Goal: Answer question/provide support: Answer question/provide support

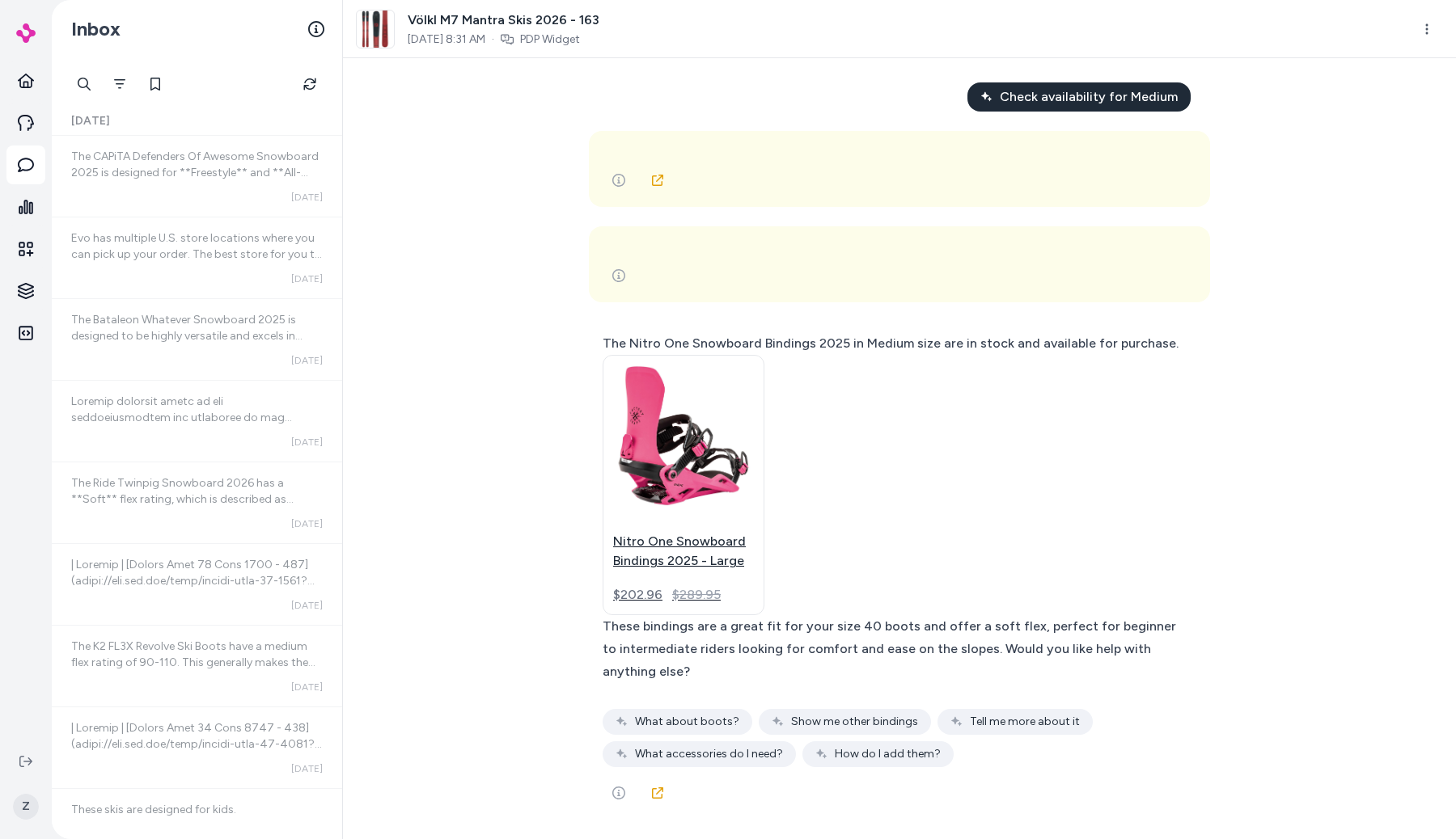
scroll to position [57893, 0]
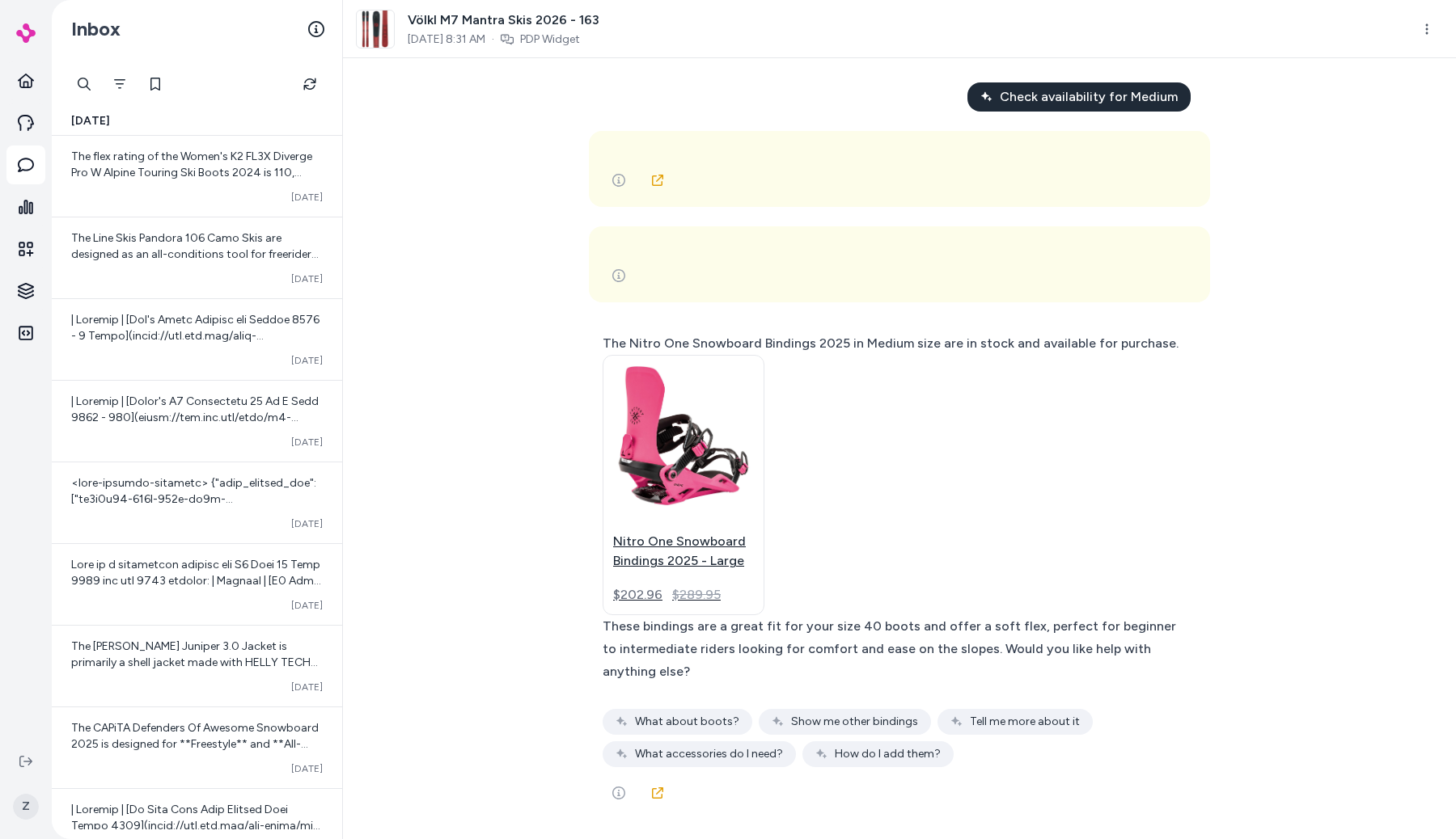
click at [391, 150] on div "I am looking for snowboards { 3 Items " id " : call_ztgR3Vu4jdvKG4tTL7vMQvtx " …" at bounding box center [900, 449] width 1113 height 781
click at [14, 37] on div at bounding box center [26, 32] width 38 height 59
click at [28, 34] on img at bounding box center [26, 33] width 19 height 19
click at [477, 186] on div "I am looking for snowboards { 3 Items " id " : call_ztgR3Vu4jdvKG4tTL7vMQvtx " …" at bounding box center [900, 449] width 1113 height 781
click at [29, 30] on img at bounding box center [26, 33] width 19 height 19
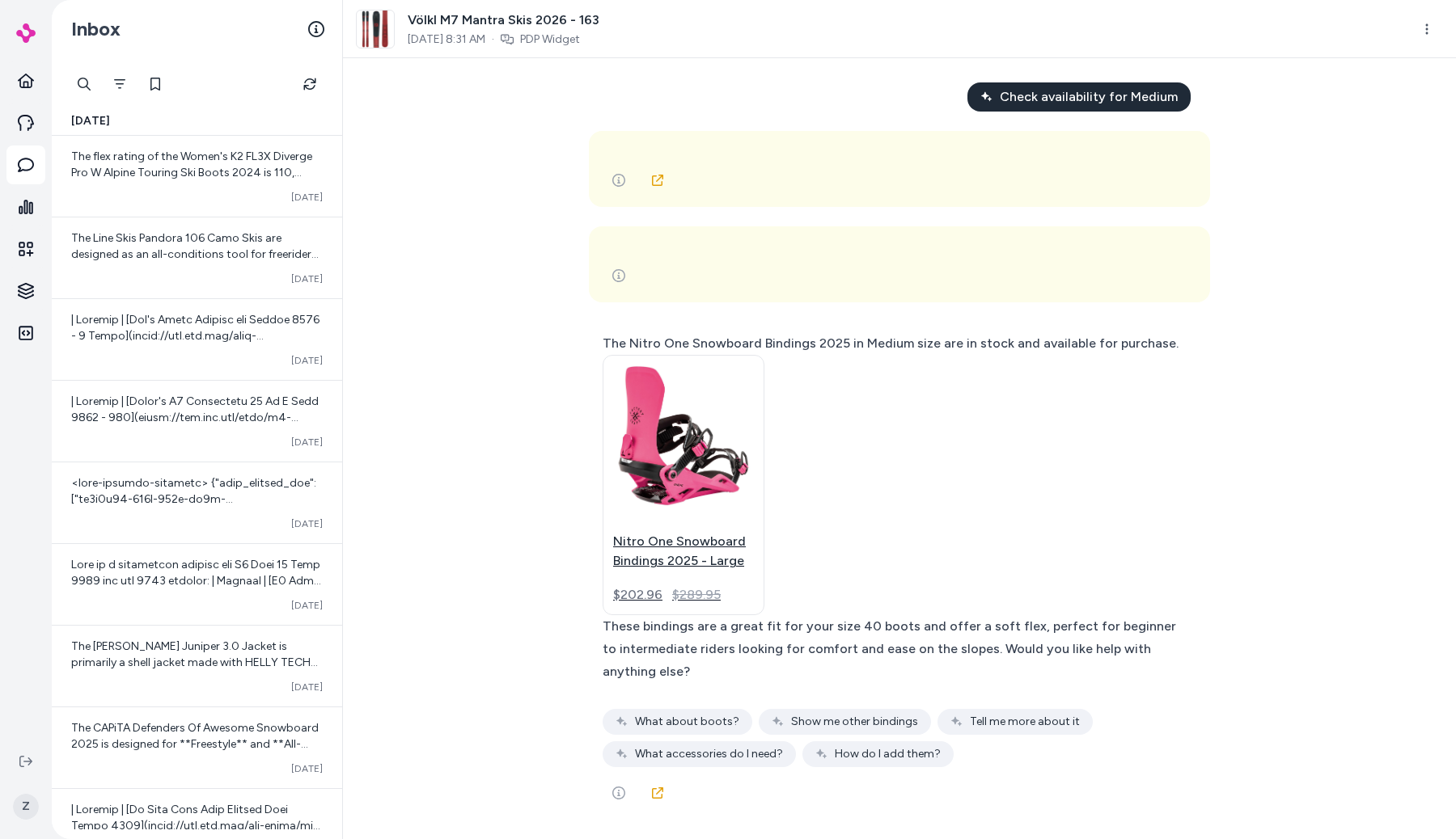
click at [431, 284] on div "I am looking for snowboards { 3 Items " id " : call_ztgR3Vu4jdvKG4tTL7vMQvtx " …" at bounding box center [900, 449] width 1113 height 781
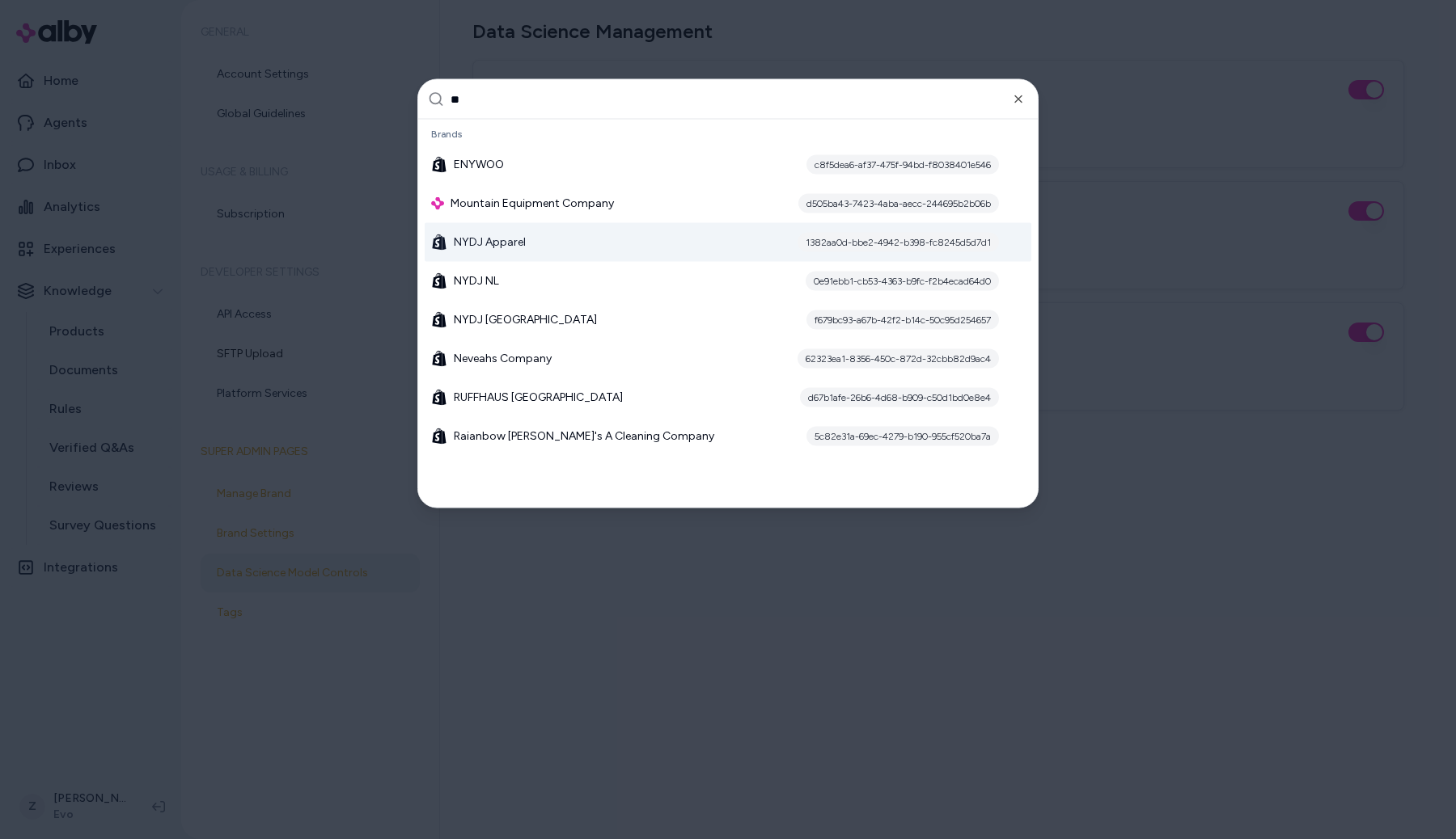
type input "**"
click at [525, 242] on div "NYDJ Apparel 1382aa0d-bbe2-4942-b398-fc8245d5d7d1" at bounding box center [728, 242] width 606 height 38
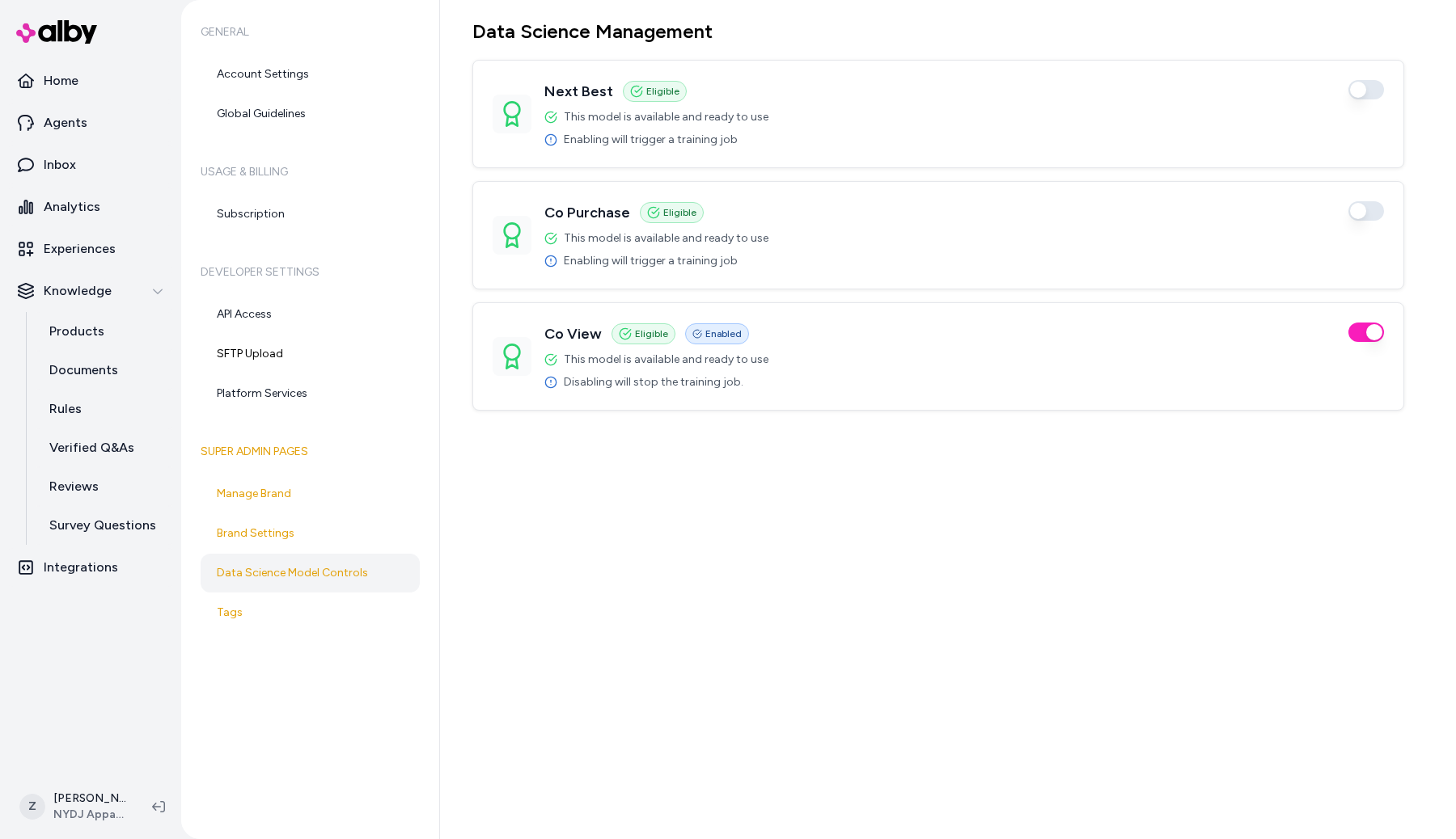
click at [1369, 207] on button "button" at bounding box center [1366, 211] width 36 height 19
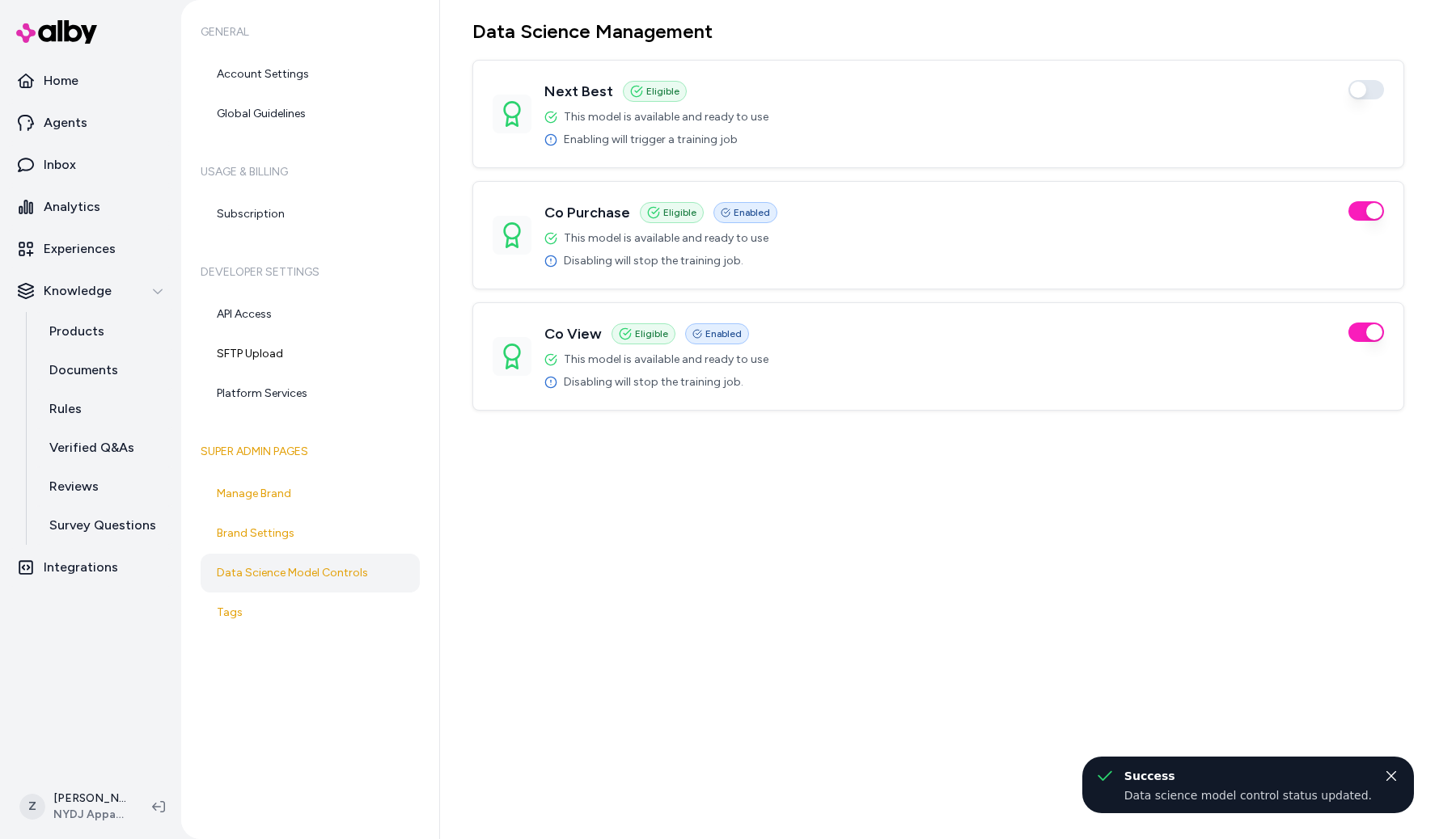
click at [1368, 91] on button "button" at bounding box center [1366, 89] width 36 height 19
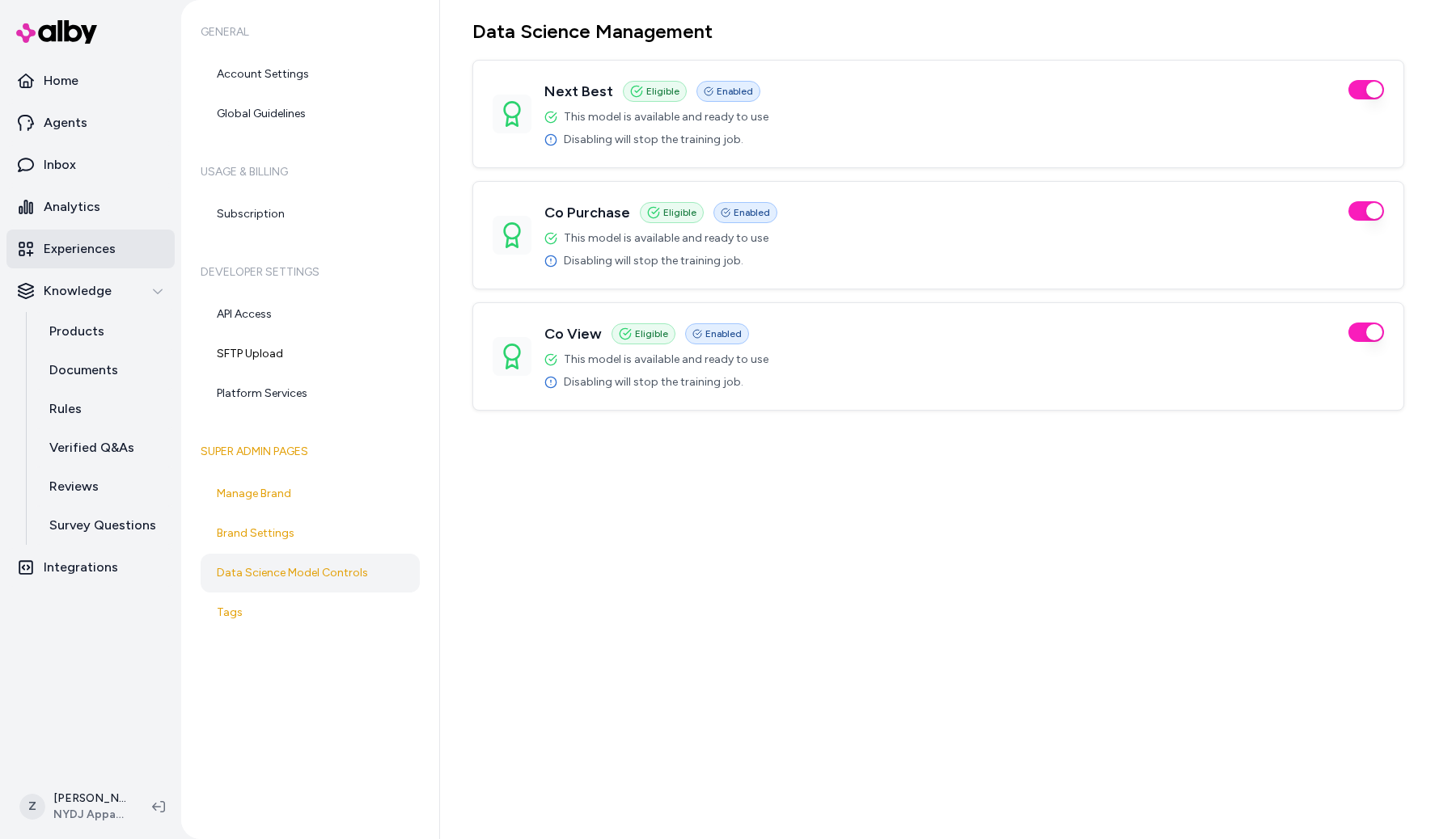
click at [115, 236] on link "Experiences" at bounding box center [90, 249] width 168 height 38
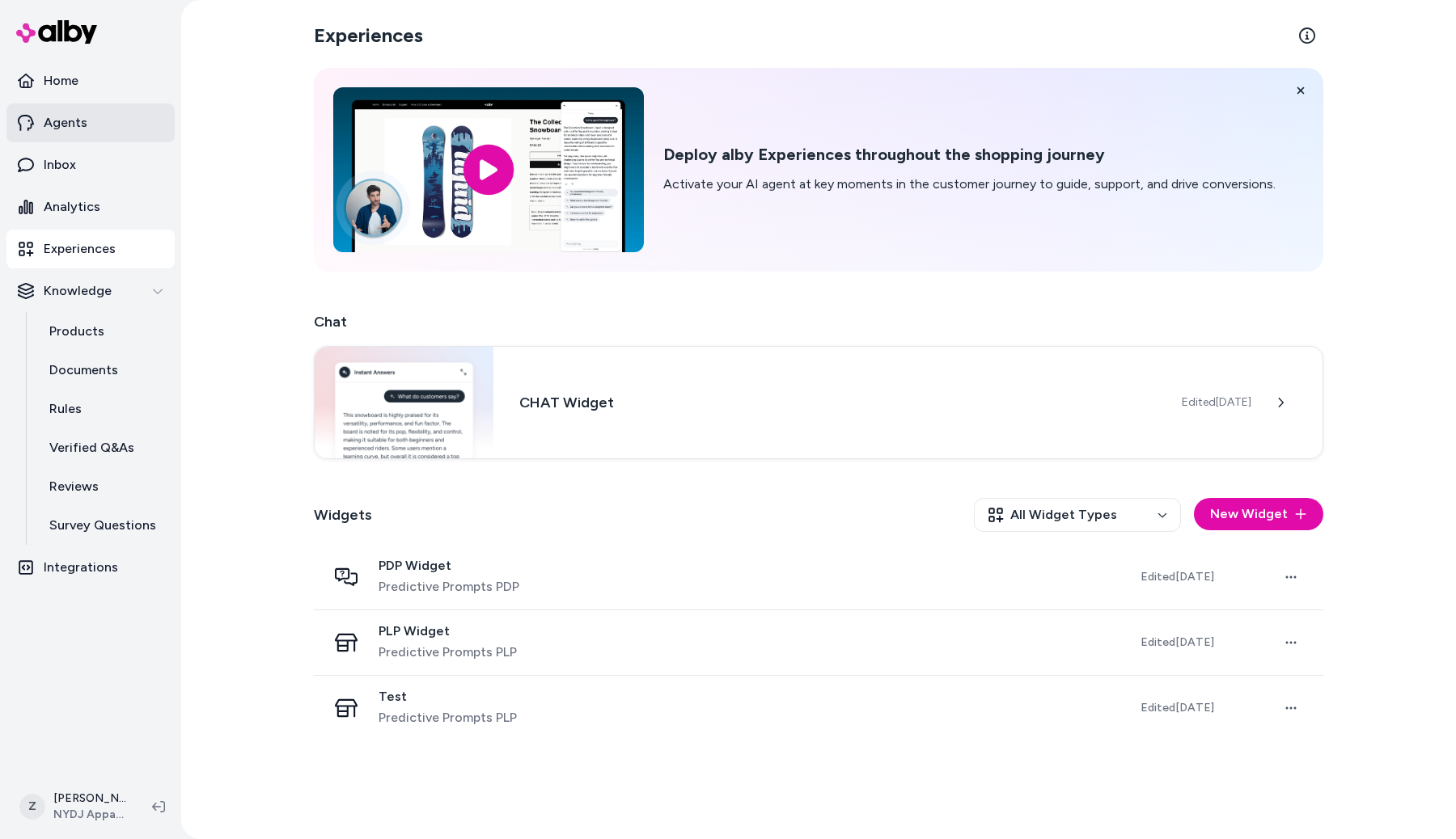
click at [122, 120] on link "Agents" at bounding box center [90, 123] width 168 height 38
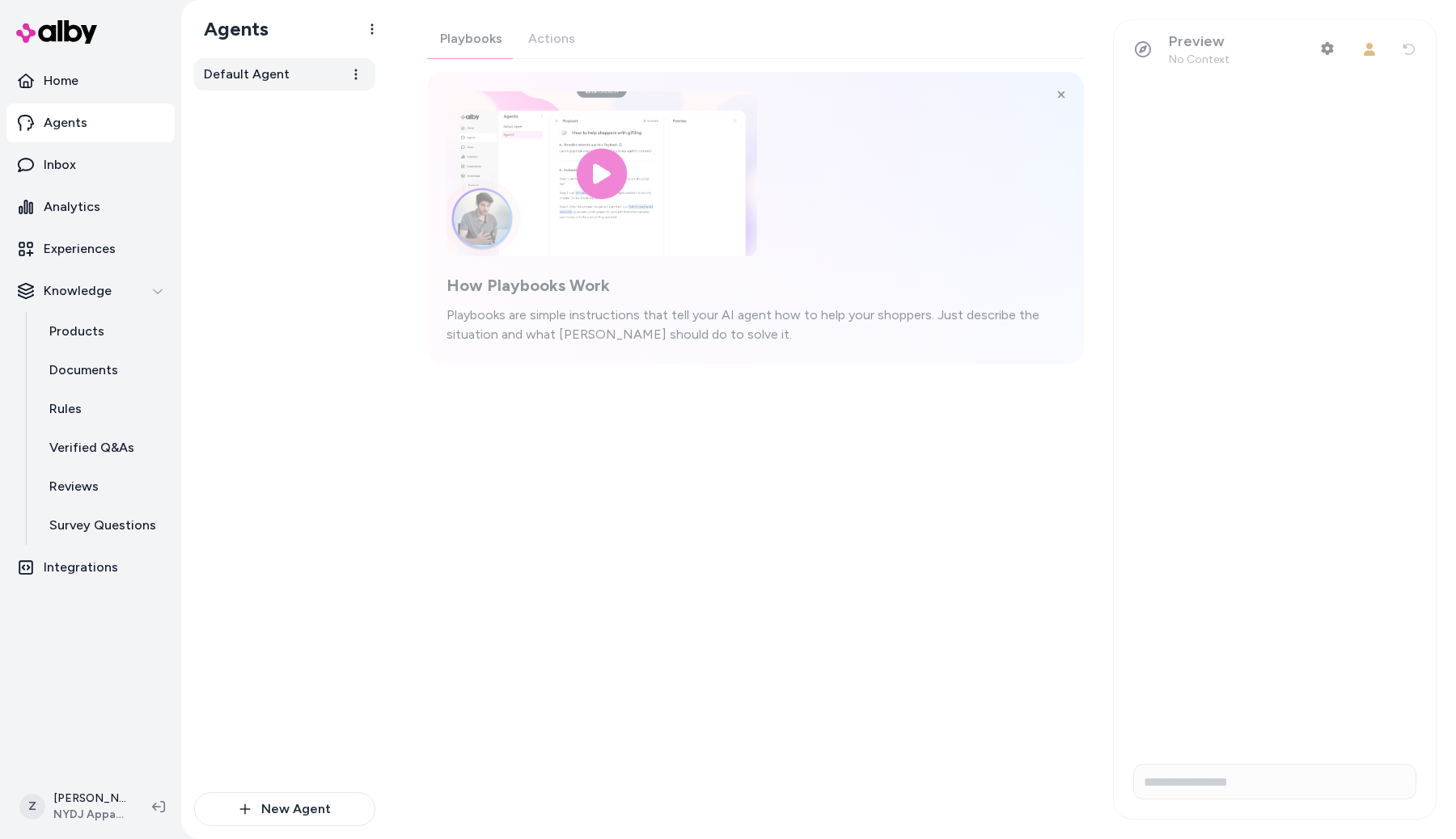
click at [293, 85] on link "Default Agent" at bounding box center [284, 75] width 181 height 33
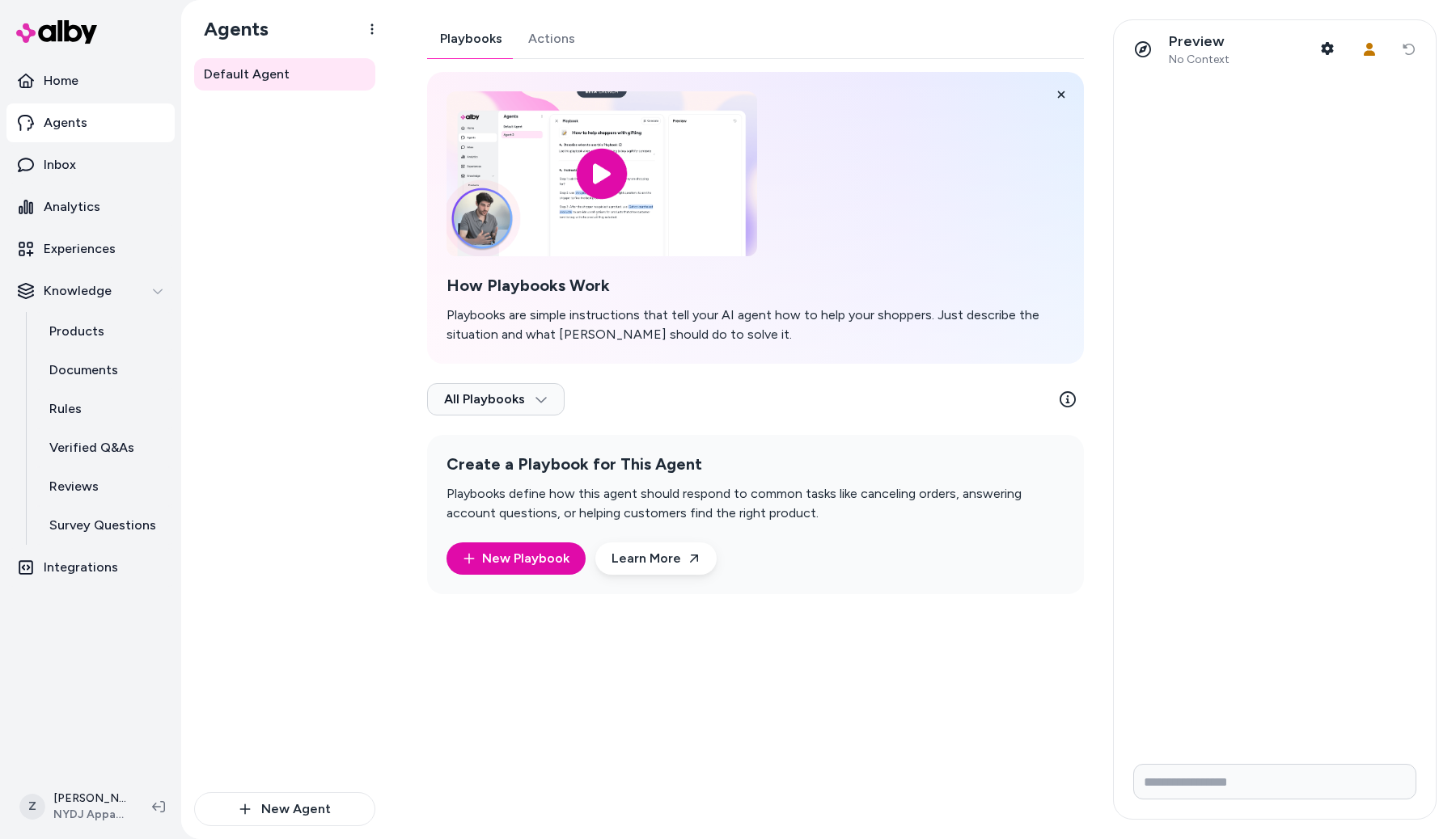
click at [543, 46] on div "Playbooks Actions How Playbooks Work Playbooks are simple instructions that tel…" at bounding box center [754, 307] width 656 height 575
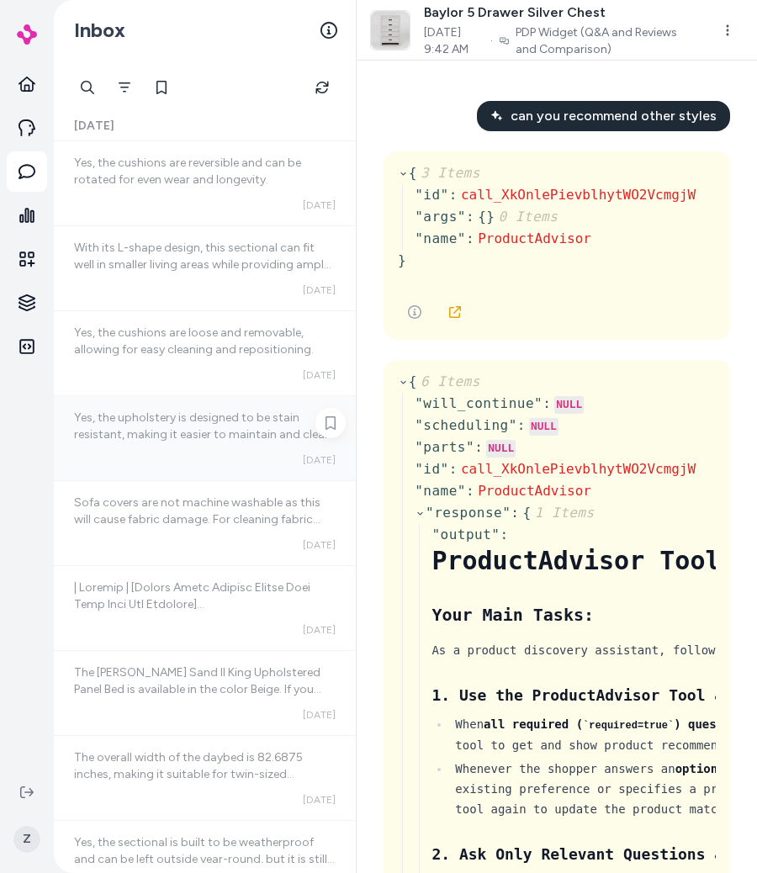
scroll to position [50360, 0]
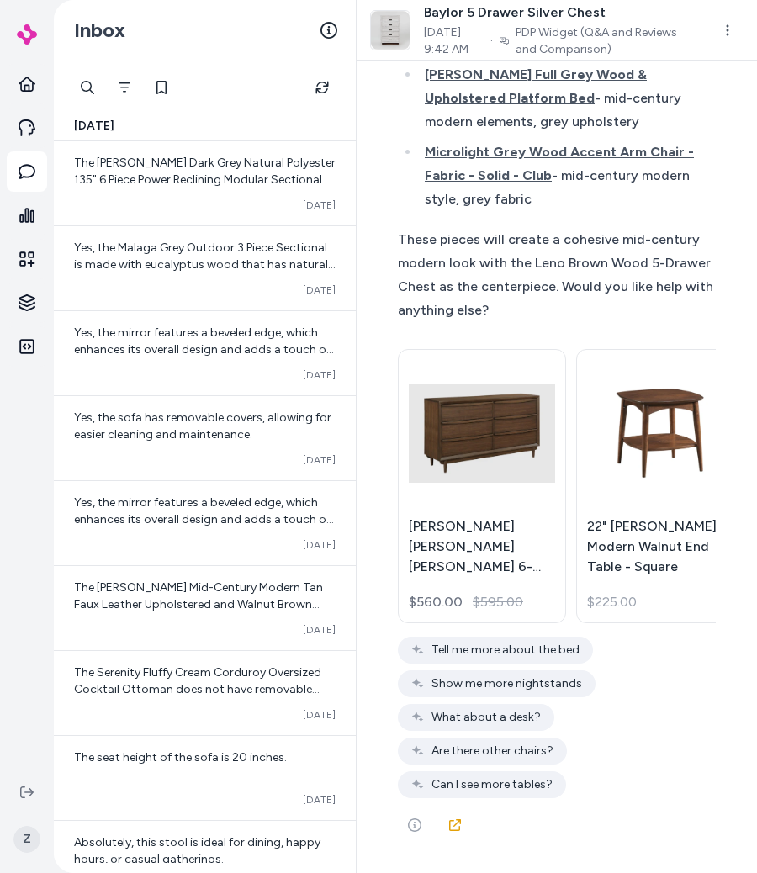
click at [375, 430] on div "can you recommend other styles { 3 Items " id " : call_XkOnlePievblhytWO2VcmgjW…" at bounding box center [557, 467] width 401 height 813
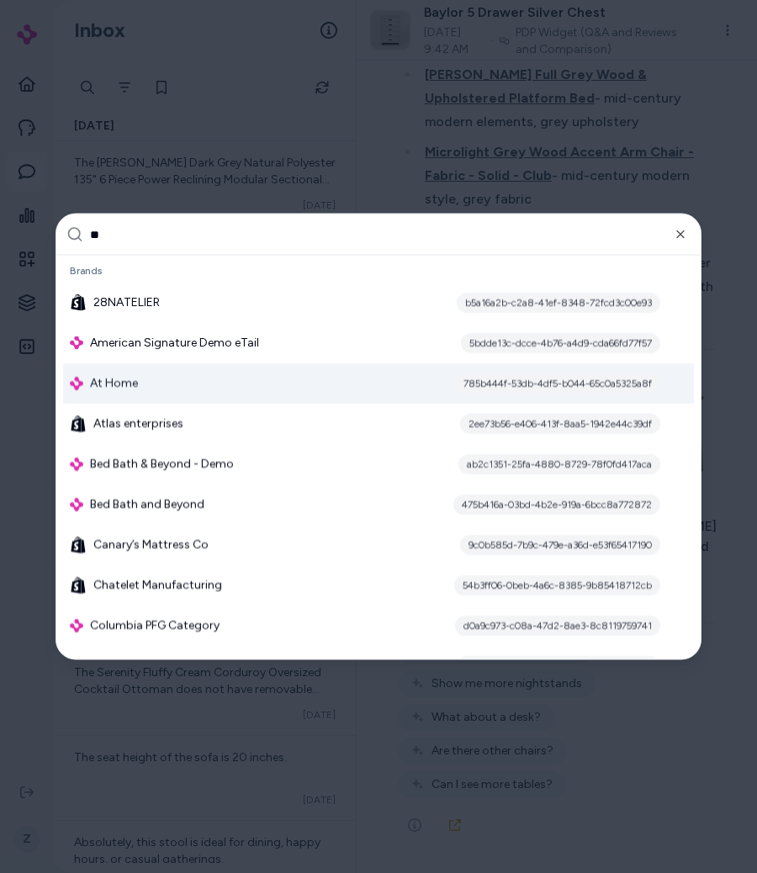
type input "**"
click at [216, 390] on div "At Home 785b444f-53db-4df5-b044-65c0a5325a8f" at bounding box center [378, 383] width 631 height 40
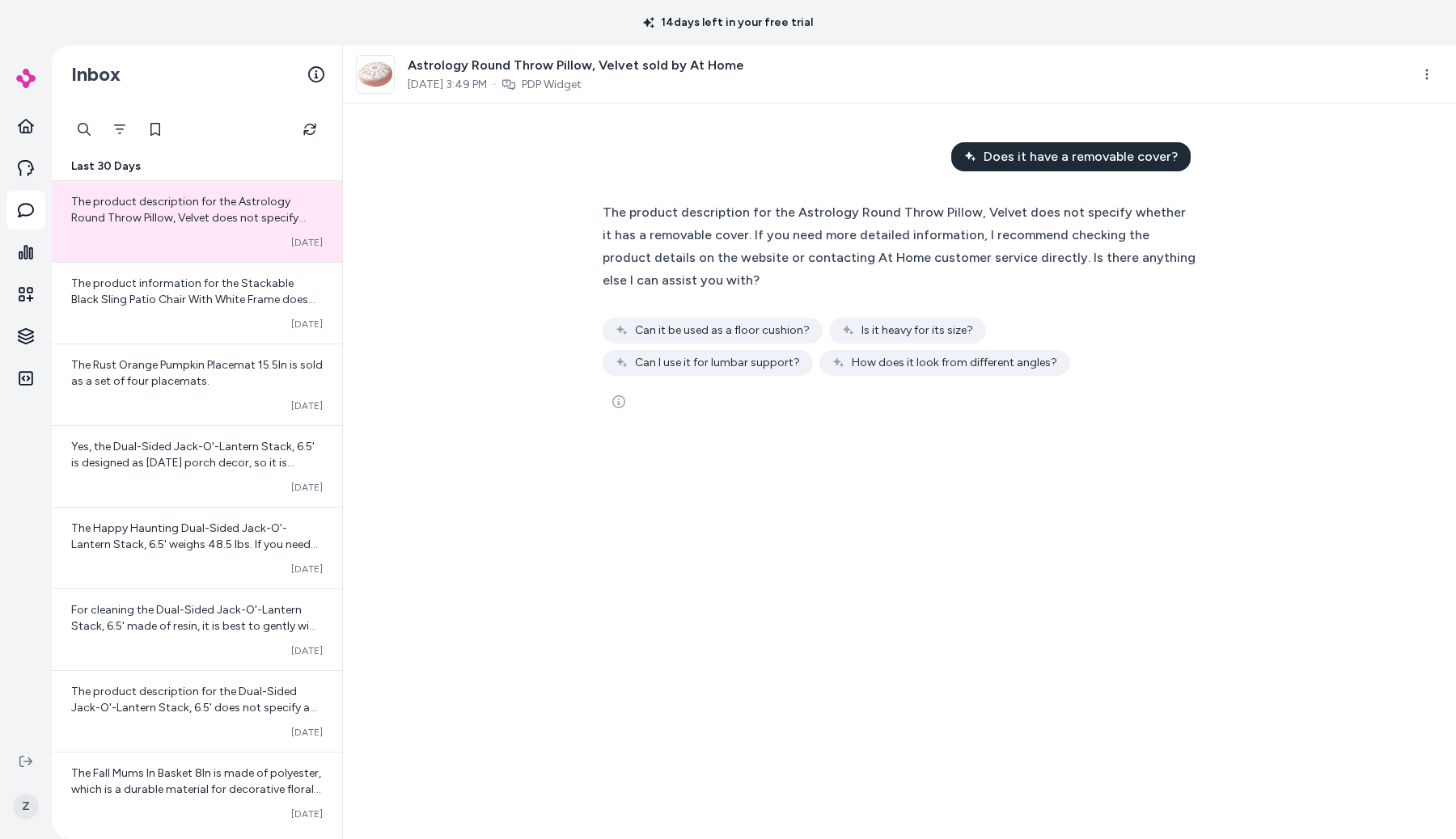
click at [446, 172] on div "Does it have a removable cover? The product description for the Astrology Round…" at bounding box center [900, 472] width 1113 height 736
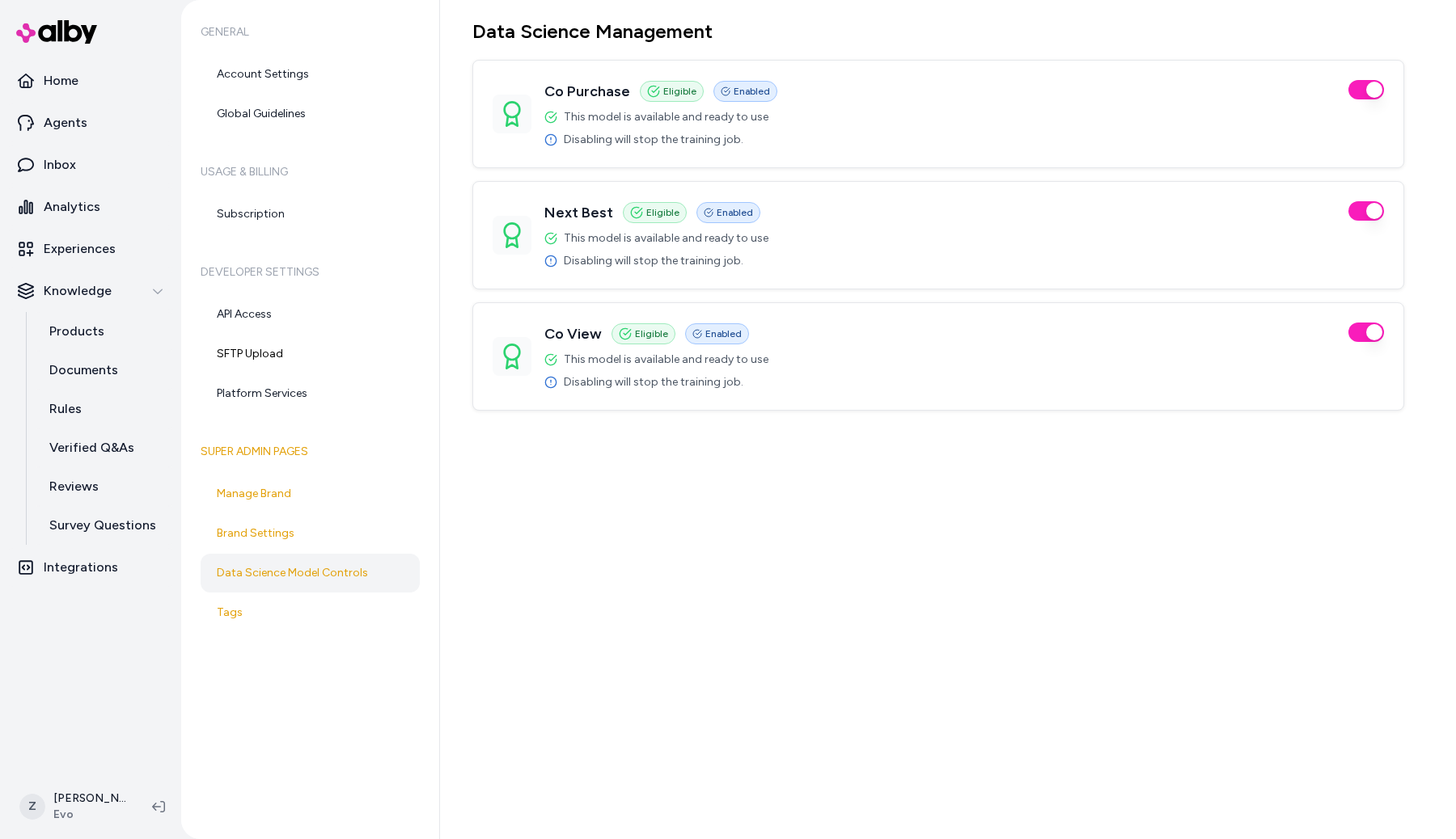
click at [450, 168] on div "Data Science Management Co Purchase Eligible Enabled This model is available an…" at bounding box center [948, 419] width 1016 height 839
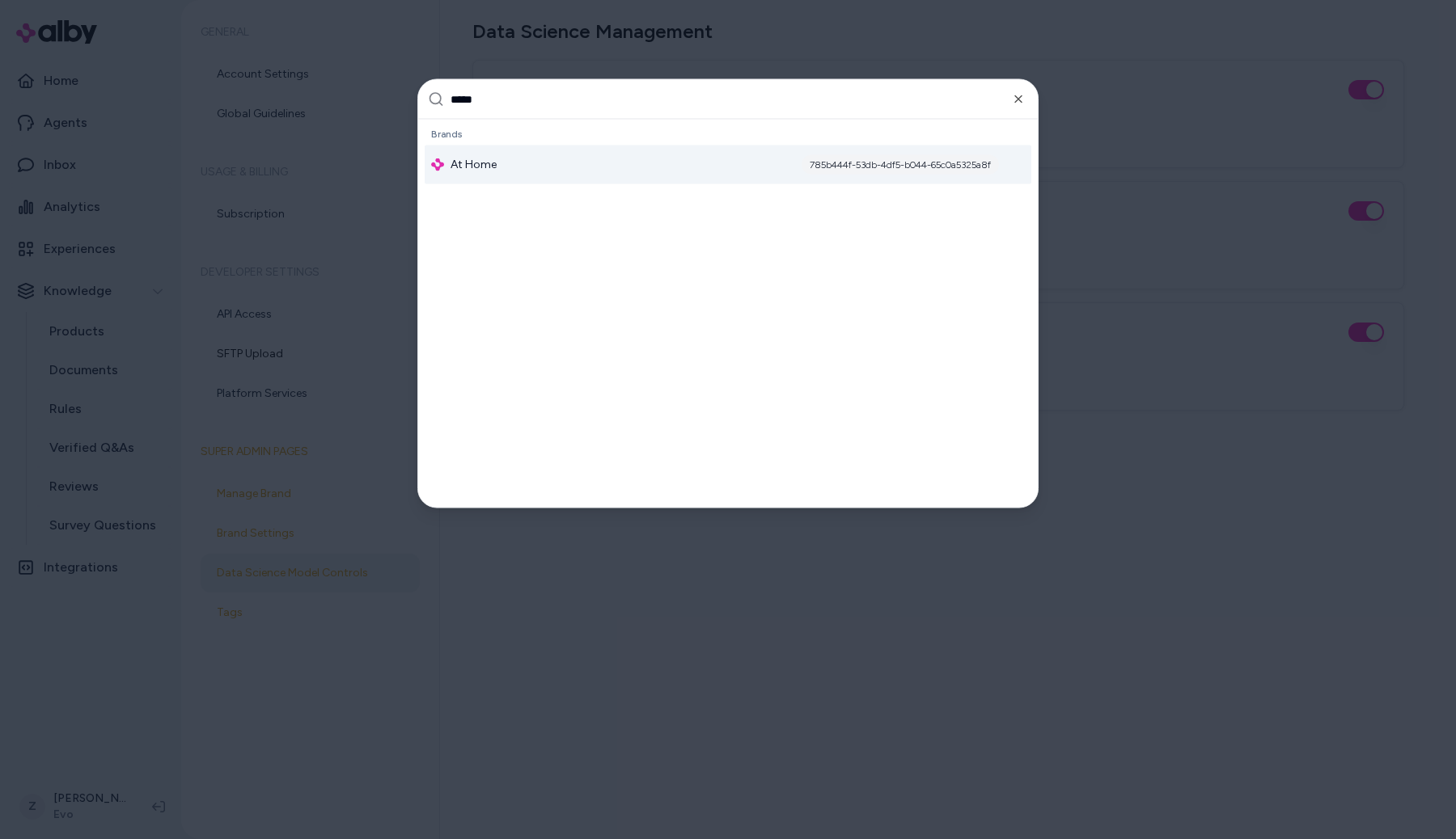
type input "*****"
click at [515, 185] on div "Brands At Home 785b444f-53db-4df5-b044-65c0a5325a8f" at bounding box center [728, 154] width 620 height 68
click at [523, 168] on div "At Home 785b444f-53db-4df5-b044-65c0a5325a8f" at bounding box center [728, 164] width 606 height 38
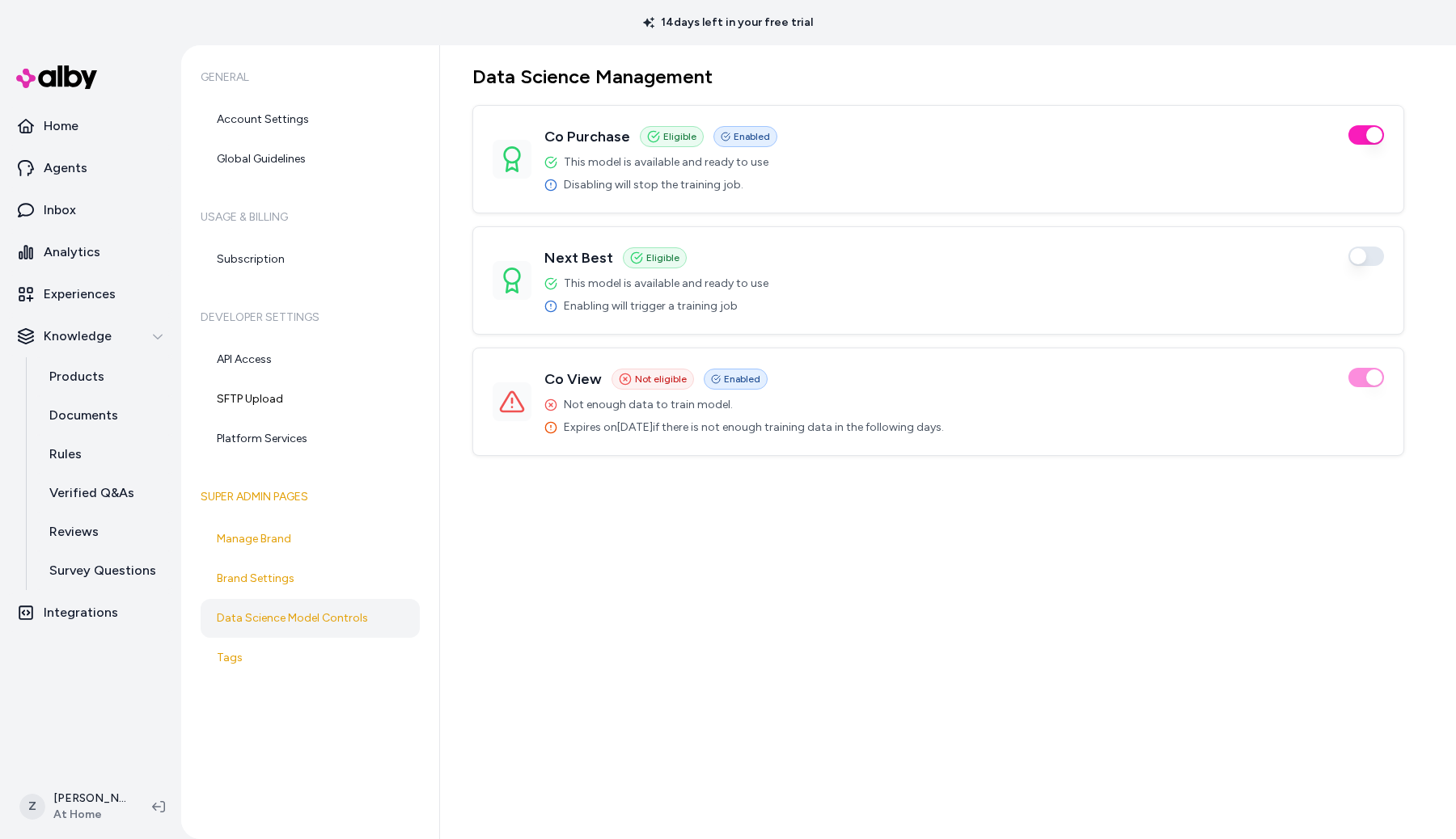
click at [1363, 253] on button "button" at bounding box center [1366, 257] width 36 height 19
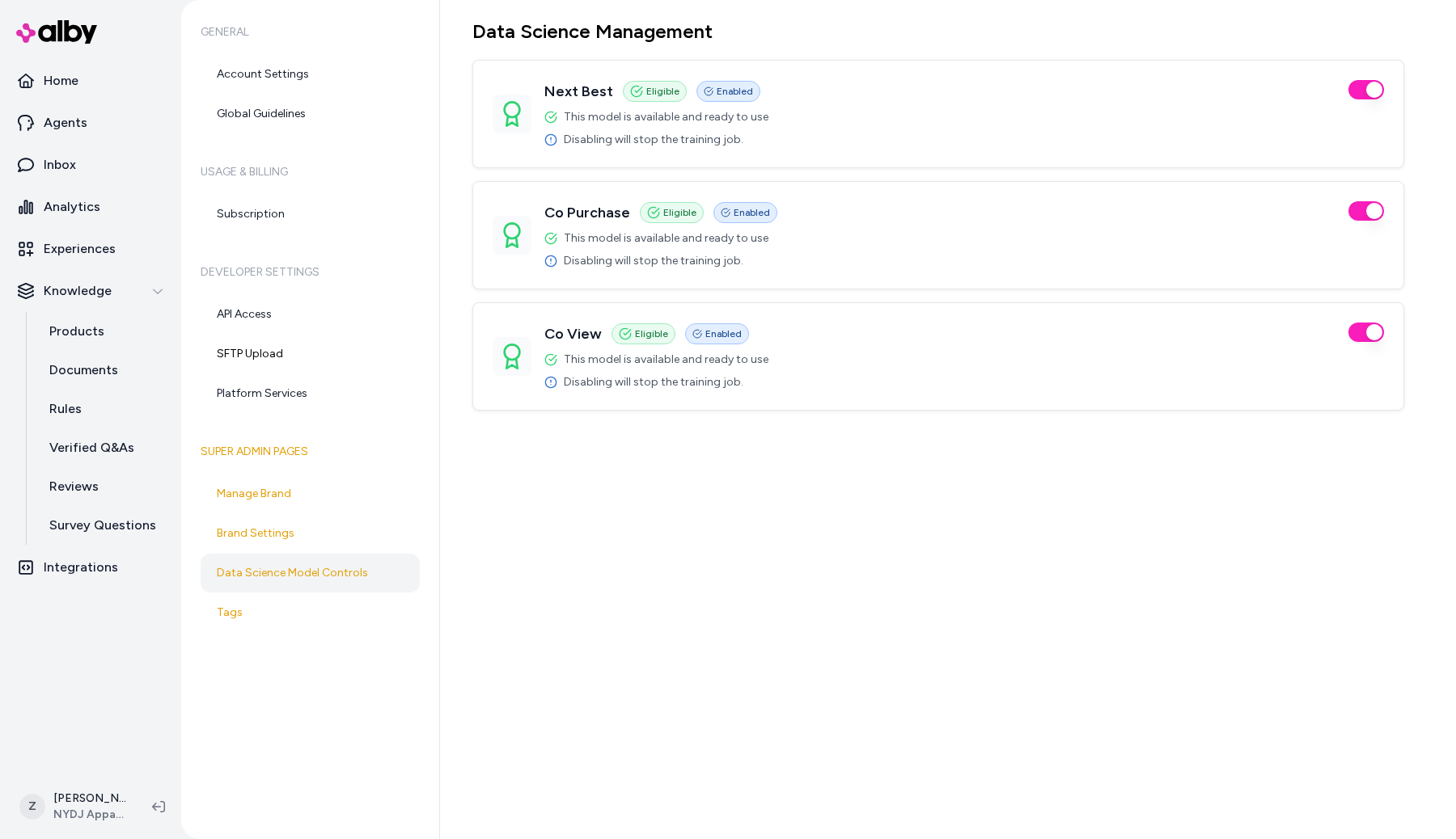
click at [1063, 456] on div "Data Science Management Next Best Eligible Enabled This model is available and …" at bounding box center [948, 419] width 1016 height 839
click at [801, 533] on div "Data Science Management Next Best Eligible Enabled This model is available and …" at bounding box center [948, 419] width 1016 height 839
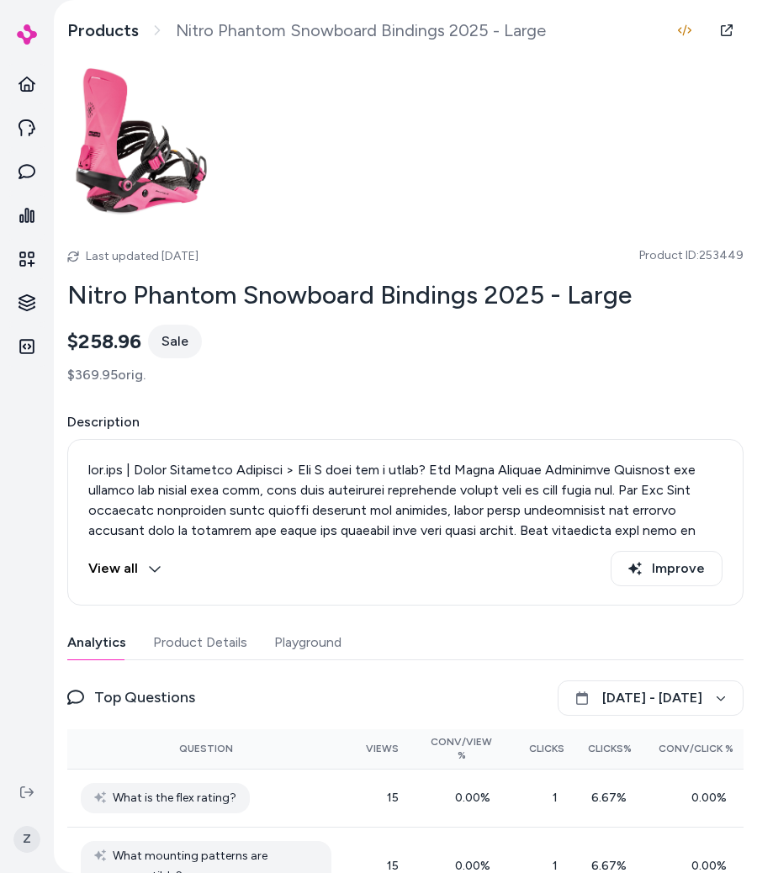
click at [323, 213] on div "Last updated [DATE] Product ID: 253449 Nitro Phantom Snowboard Bindings 2025 - …" at bounding box center [405, 226] width 676 height 318
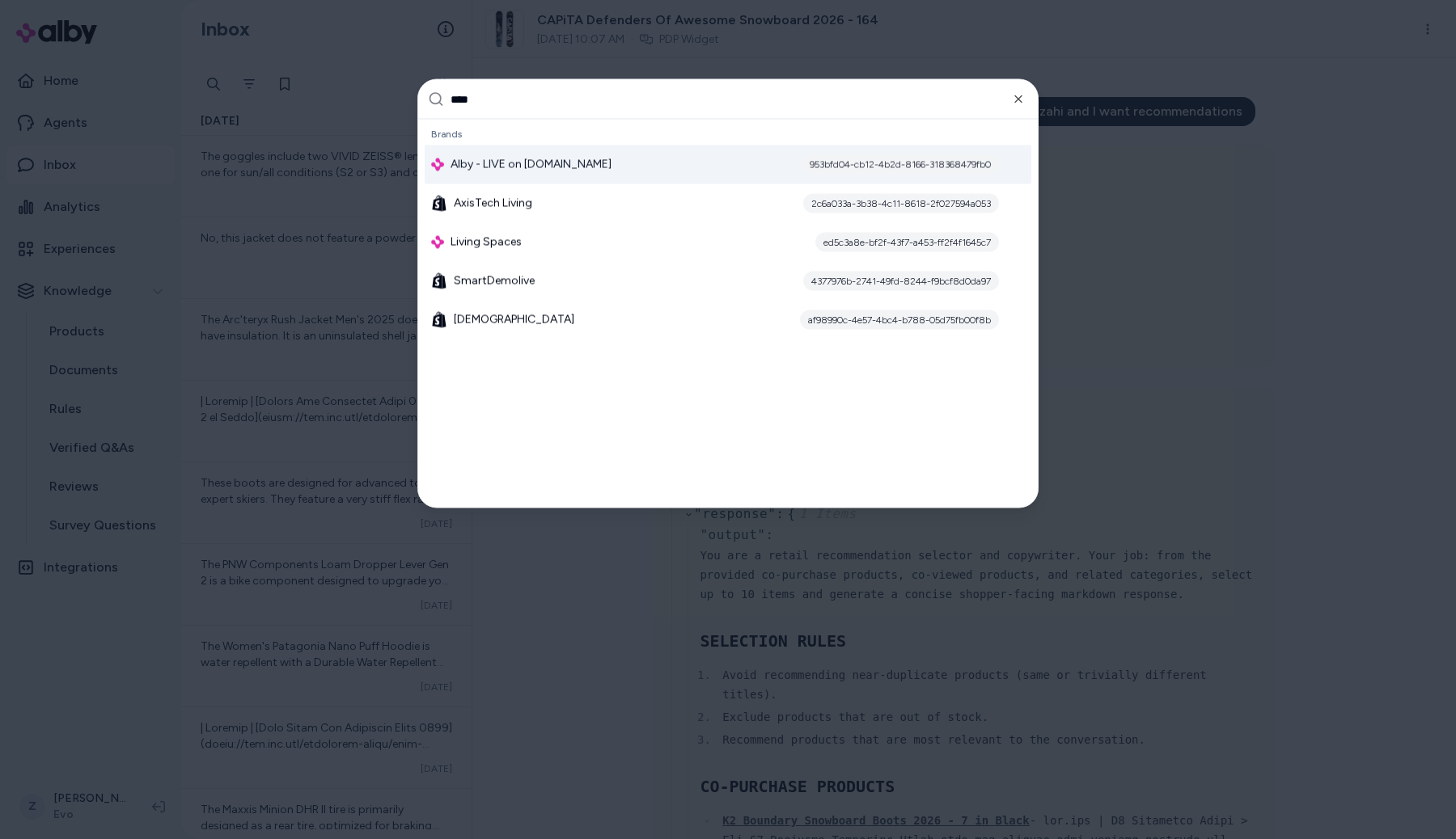
type input "*****"
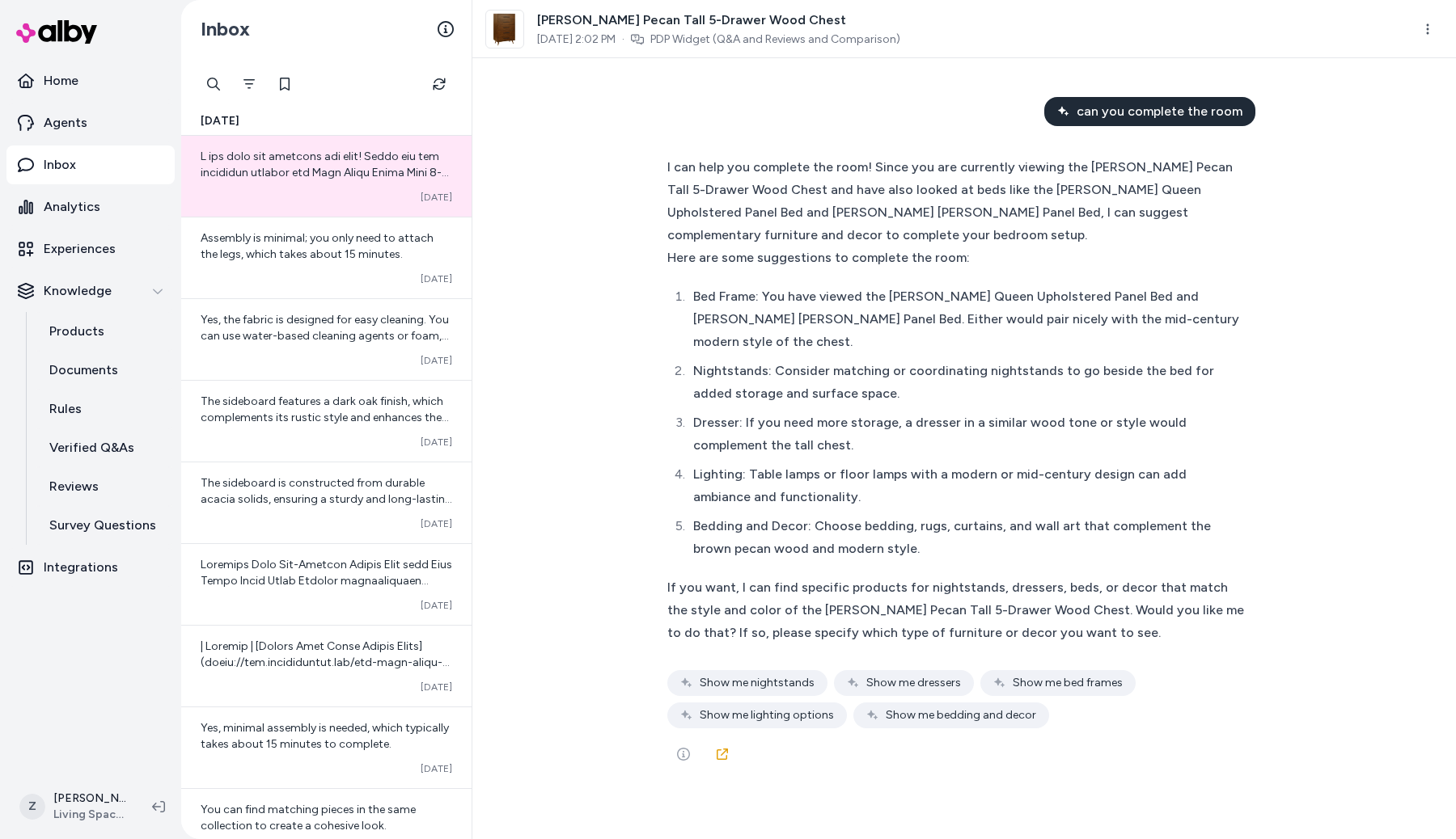
click at [976, 425] on div "Dresser: If you need more storage, a dresser in a similar wood tone or style wo…" at bounding box center [969, 433] width 553 height 45
click at [1149, 176] on div "I can help you complete the room! Since you are currently viewing the [PERSON_N…" at bounding box center [956, 201] width 579 height 90
click at [1104, 115] on span "can you complete the room" at bounding box center [1159, 111] width 165 height 19
click at [1104, 226] on div "I can help you complete the room! Since you are currently viewing the [PERSON_N…" at bounding box center [956, 201] width 579 height 90
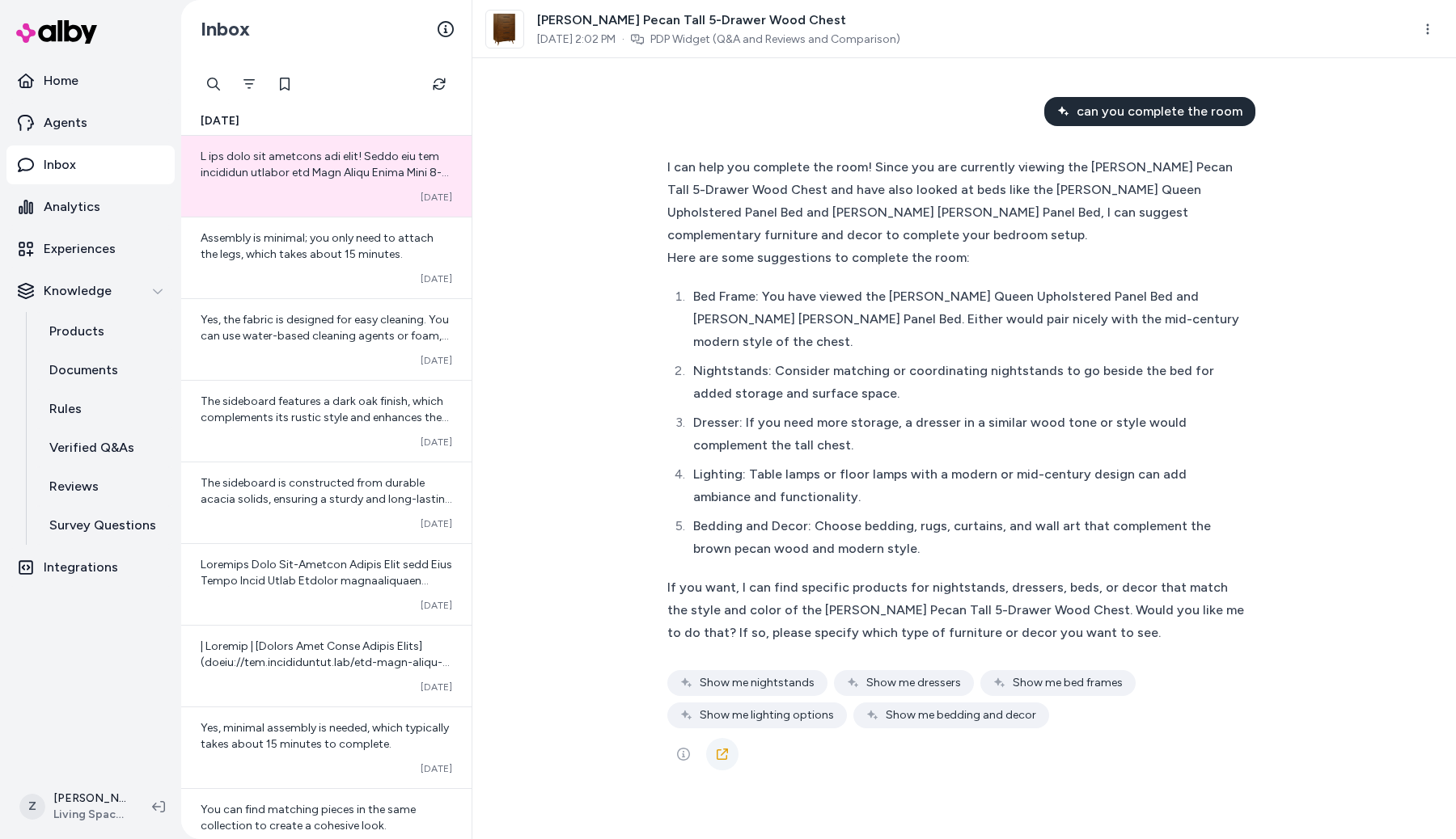
click at [730, 754] on link at bounding box center [723, 754] width 33 height 33
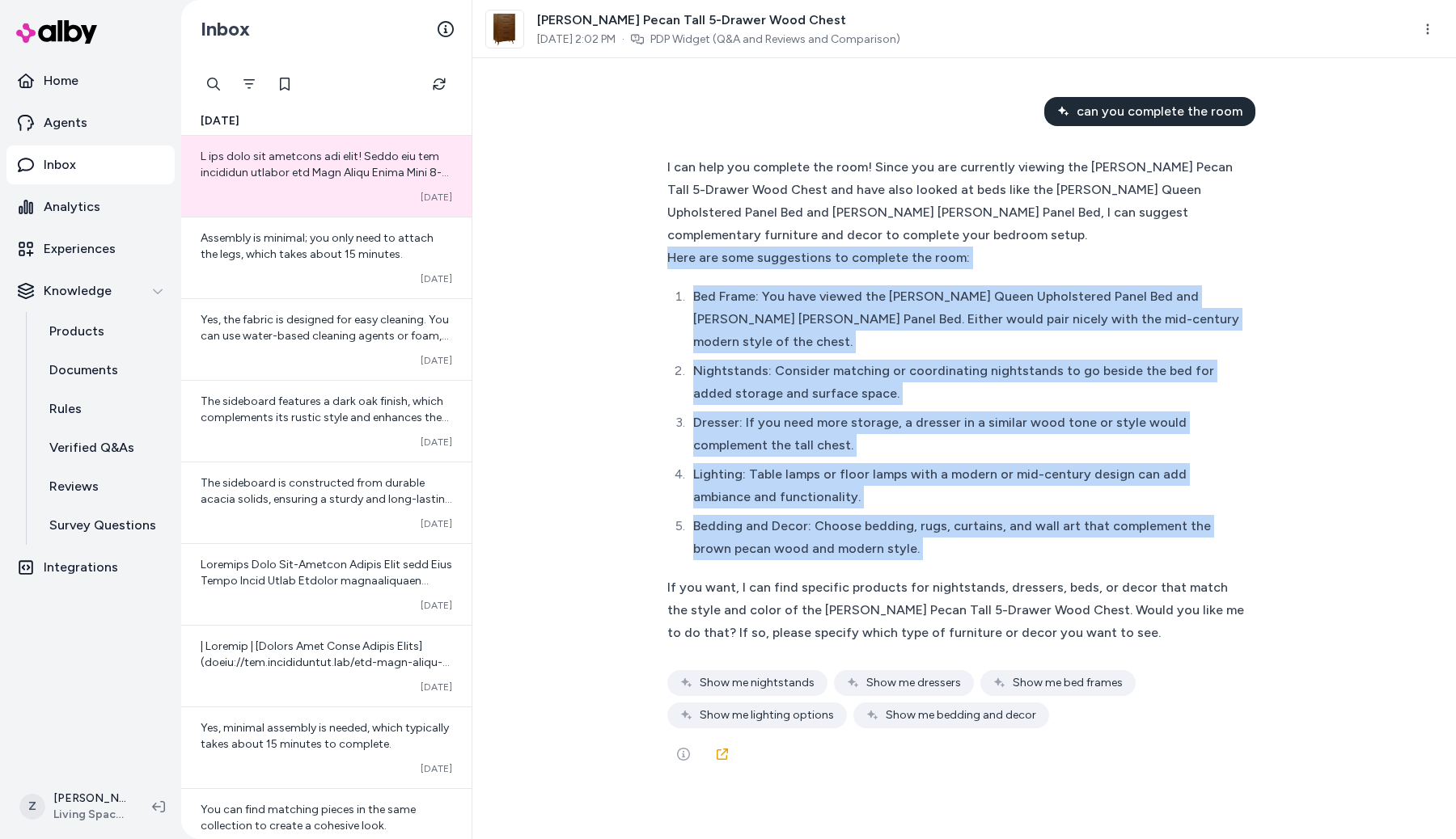
drag, startPoint x: 655, startPoint y: 266, endPoint x: 952, endPoint y: 574, distance: 427.9
click at [952, 574] on div "can you complete the room I can help you complete the room! Since you are curre…" at bounding box center [963, 449] width 983 height 781
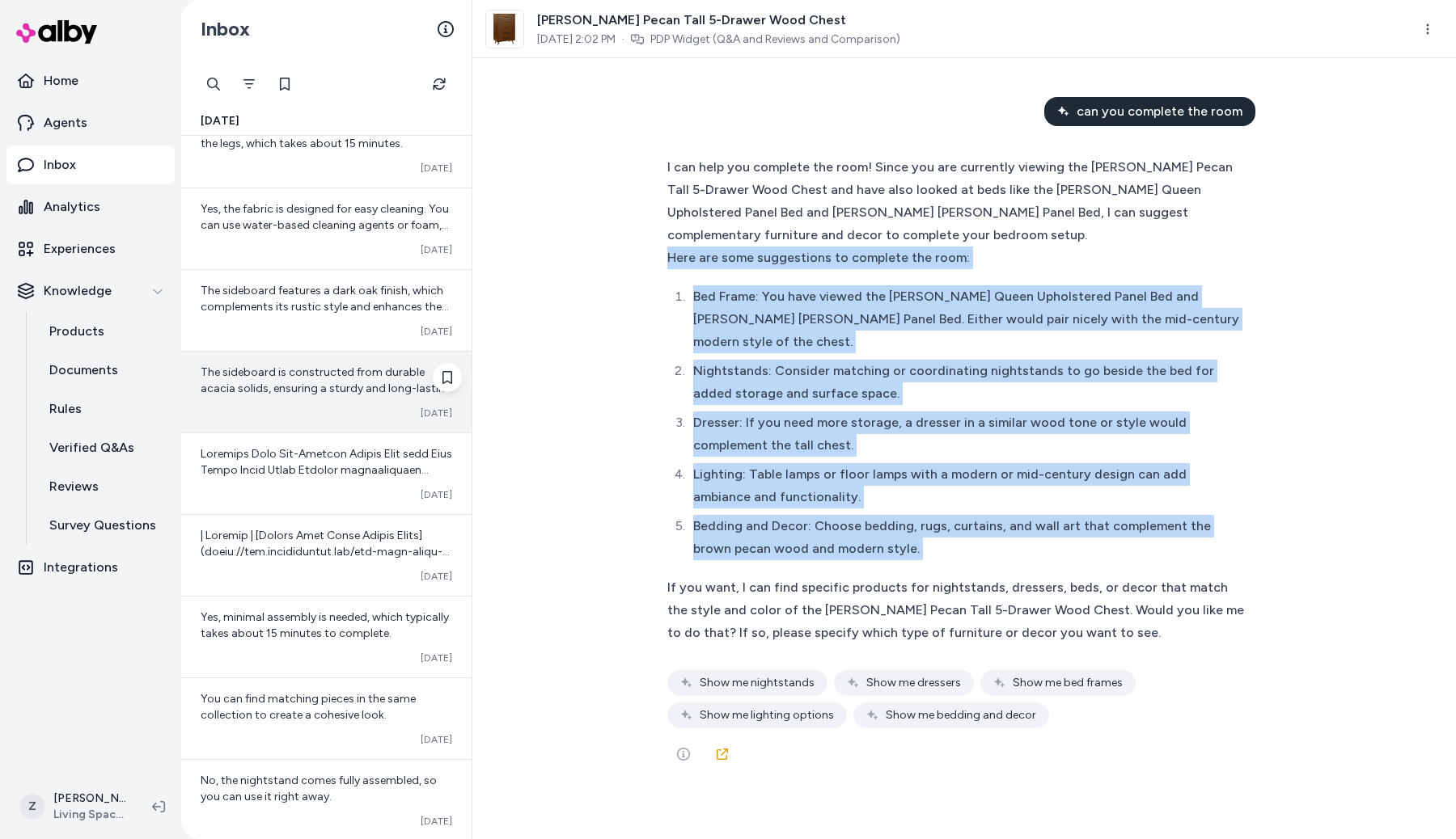
scroll to position [136, 0]
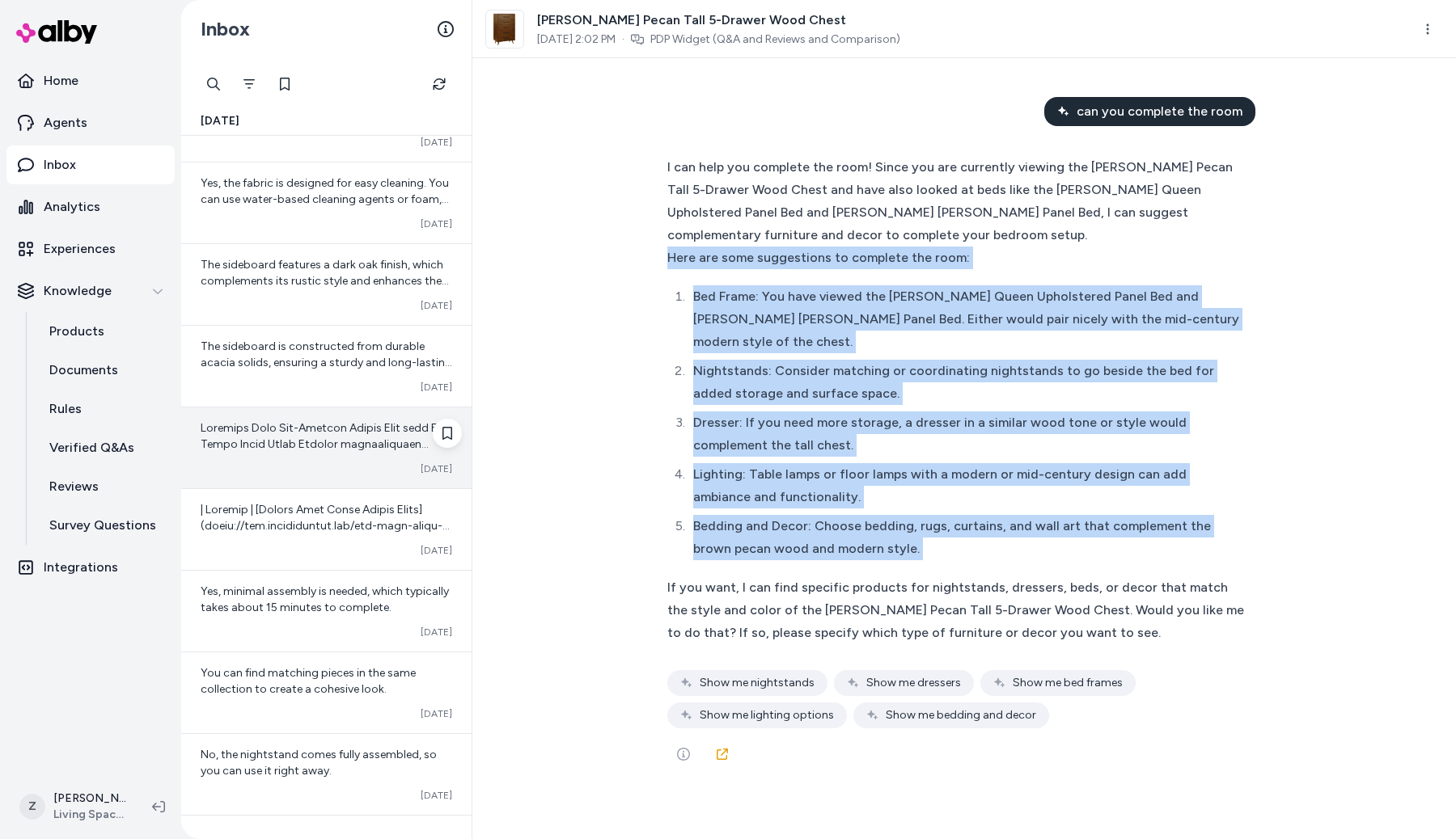
click at [351, 461] on div "Converted [DATE]" at bounding box center [326, 448] width 290 height 81
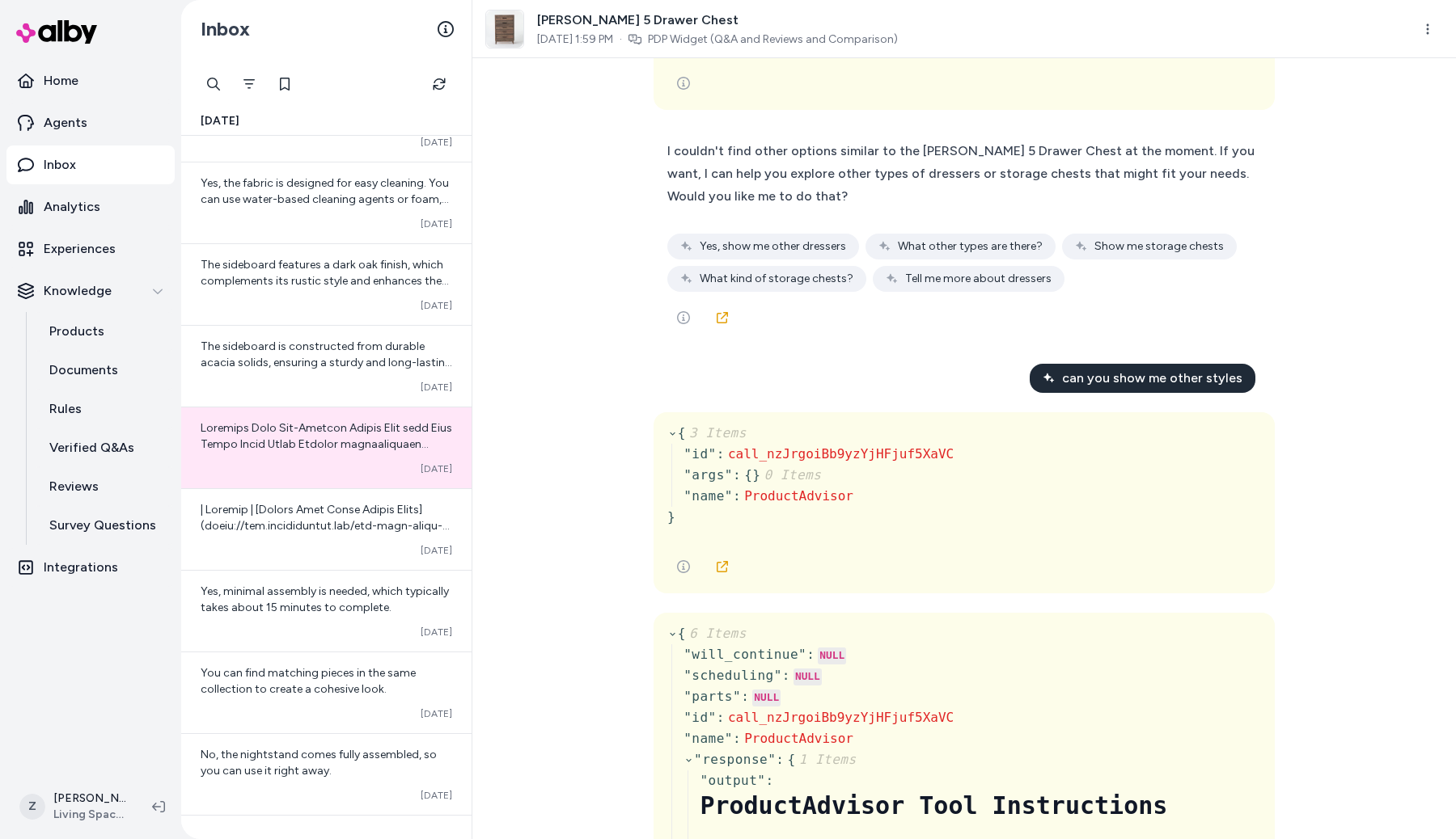
scroll to position [211, 0]
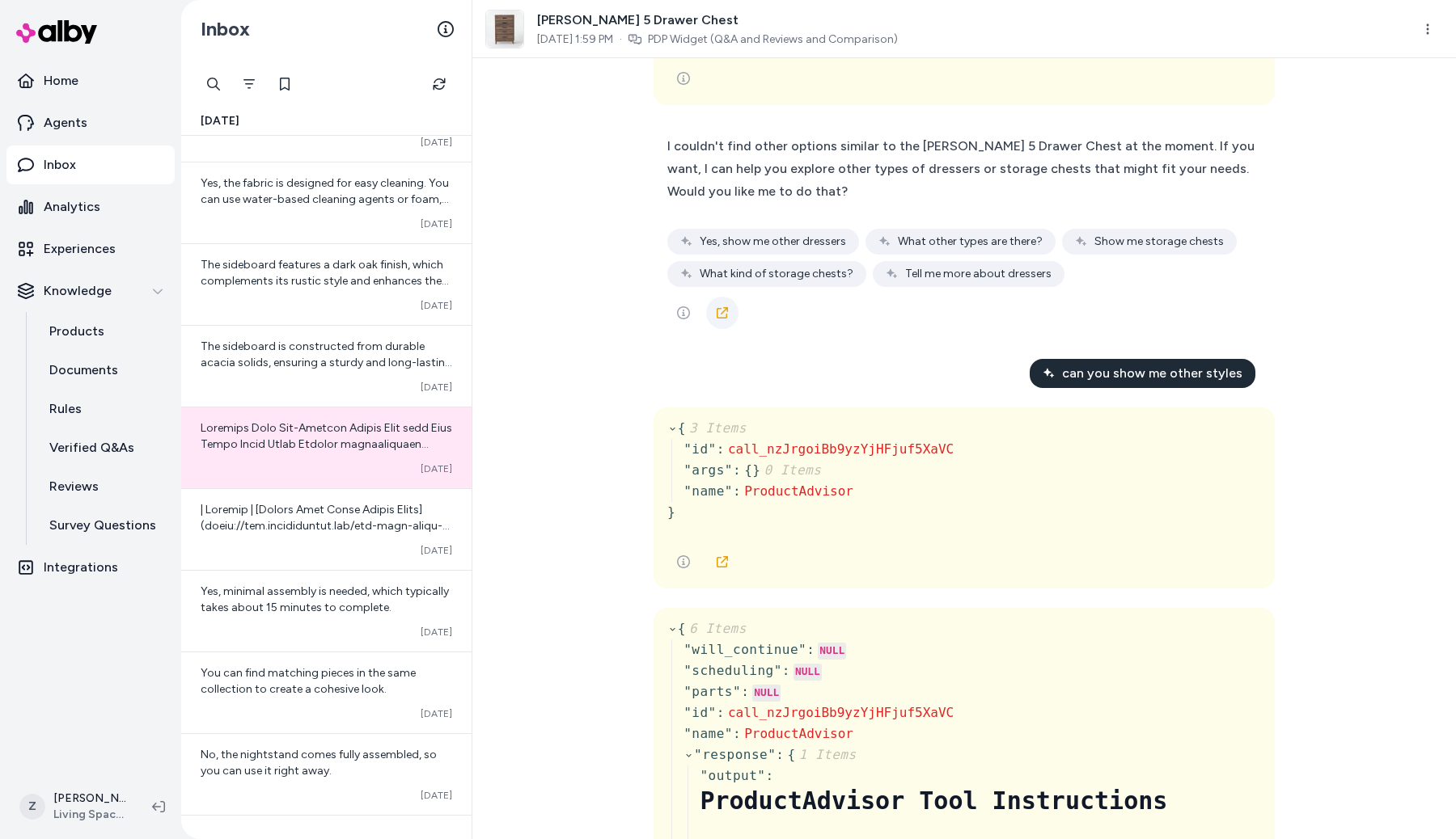
click at [722, 319] on icon at bounding box center [722, 312] width 12 height 12
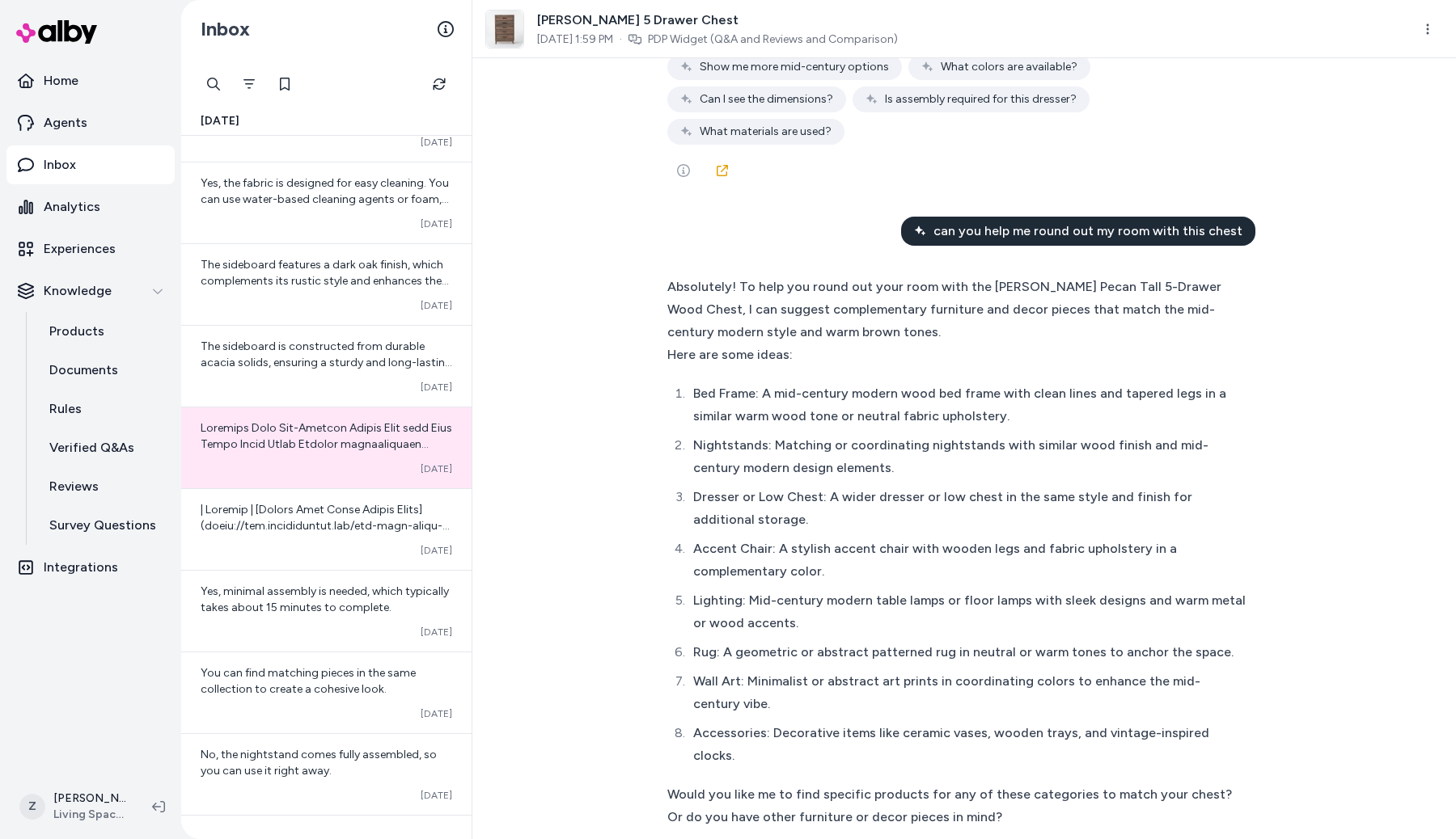
scroll to position [9979, 0]
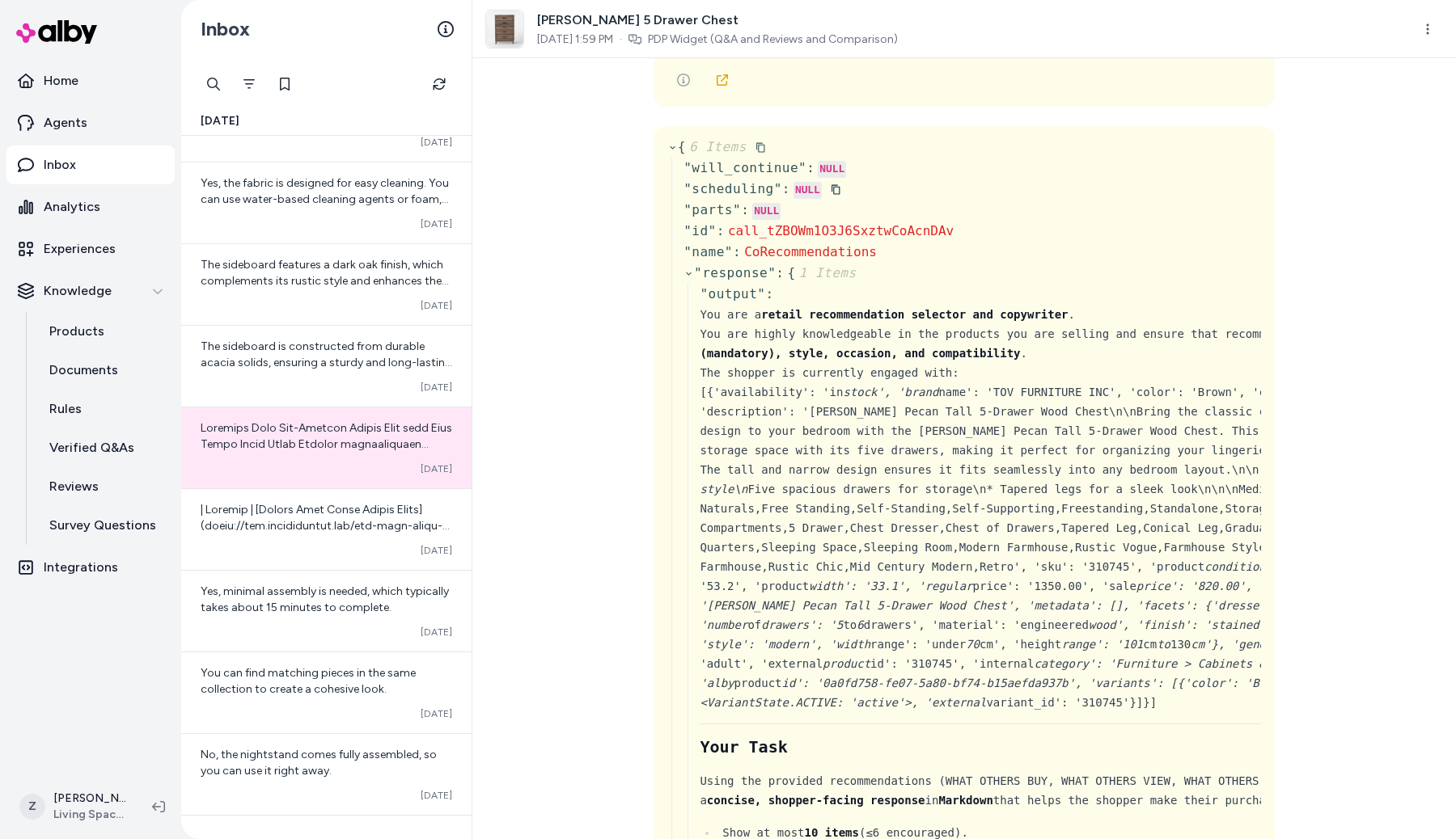
scroll to position [11165, 0]
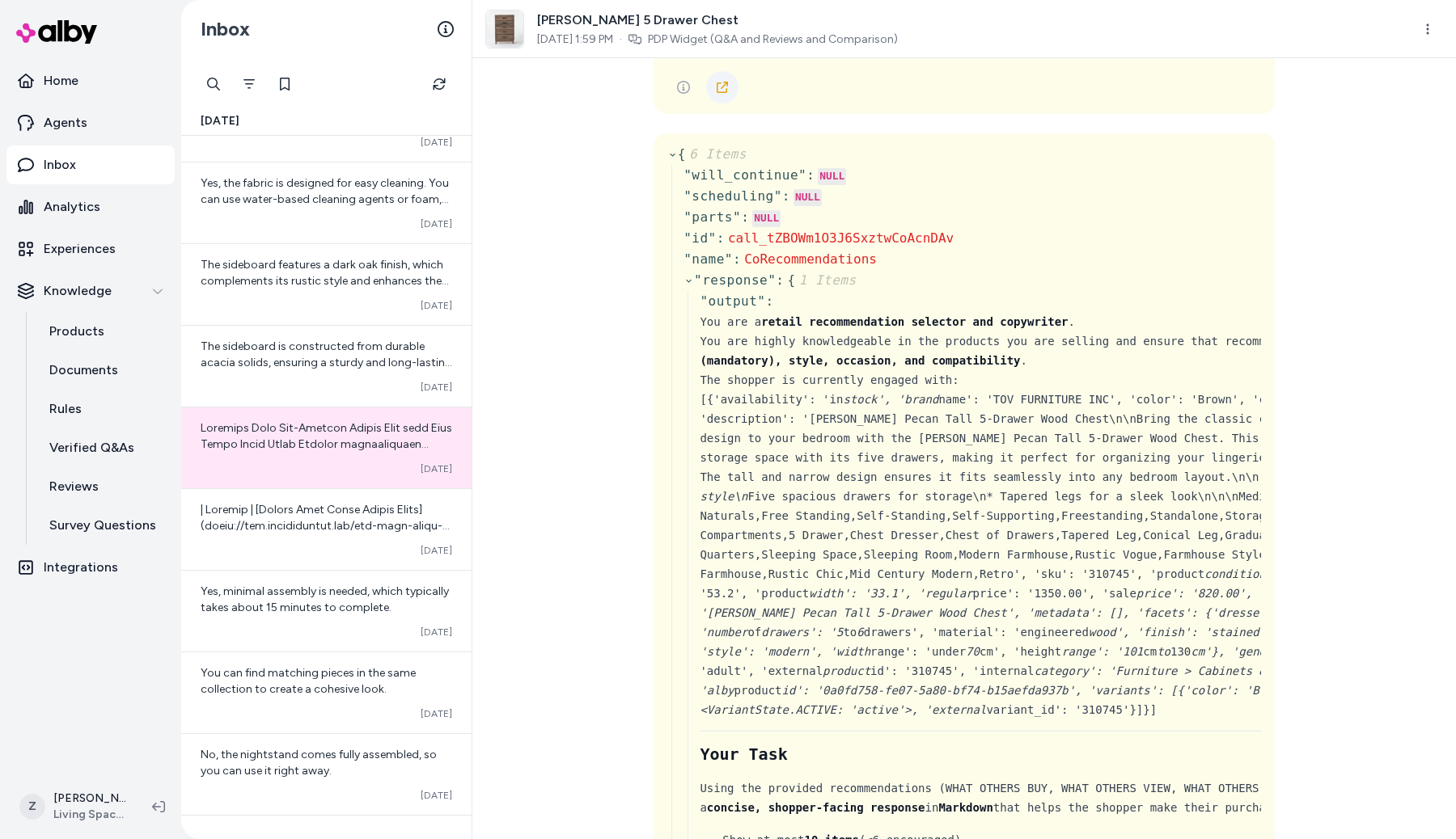
click at [714, 104] on link at bounding box center [723, 87] width 33 height 33
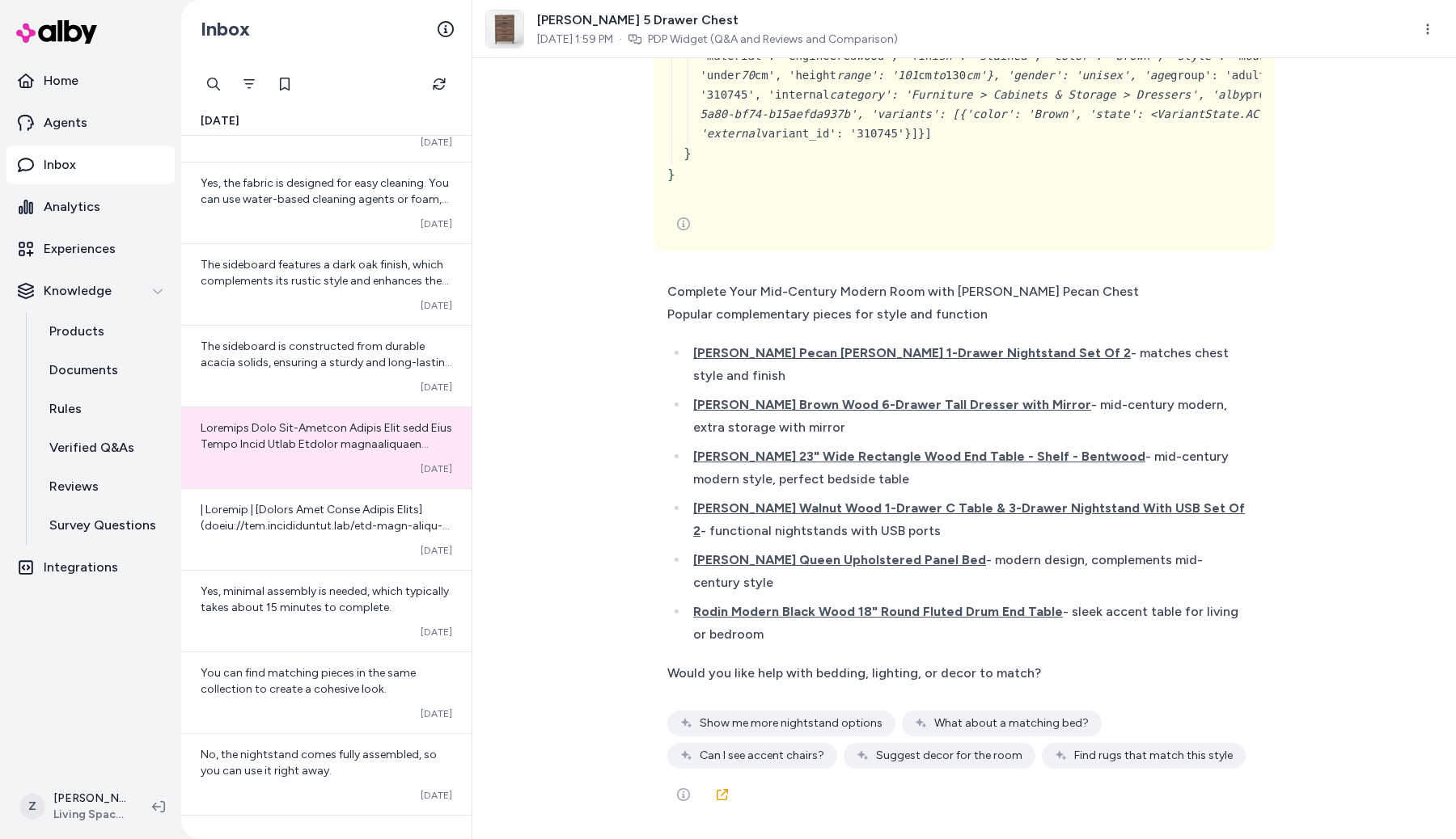
scroll to position [38649, 0]
drag, startPoint x: 1022, startPoint y: 375, endPoint x: 691, endPoint y: 370, distance: 331.0
click at [691, 370] on li "[PERSON_NAME] Pecan [PERSON_NAME] 1-Drawer Nightstand Set Of 2 - matches chest …" at bounding box center [967, 362] width 557 height 45
copy li "[PERSON_NAME] Pecan [PERSON_NAME] 1-Drawer Nightstand Set Of 2"
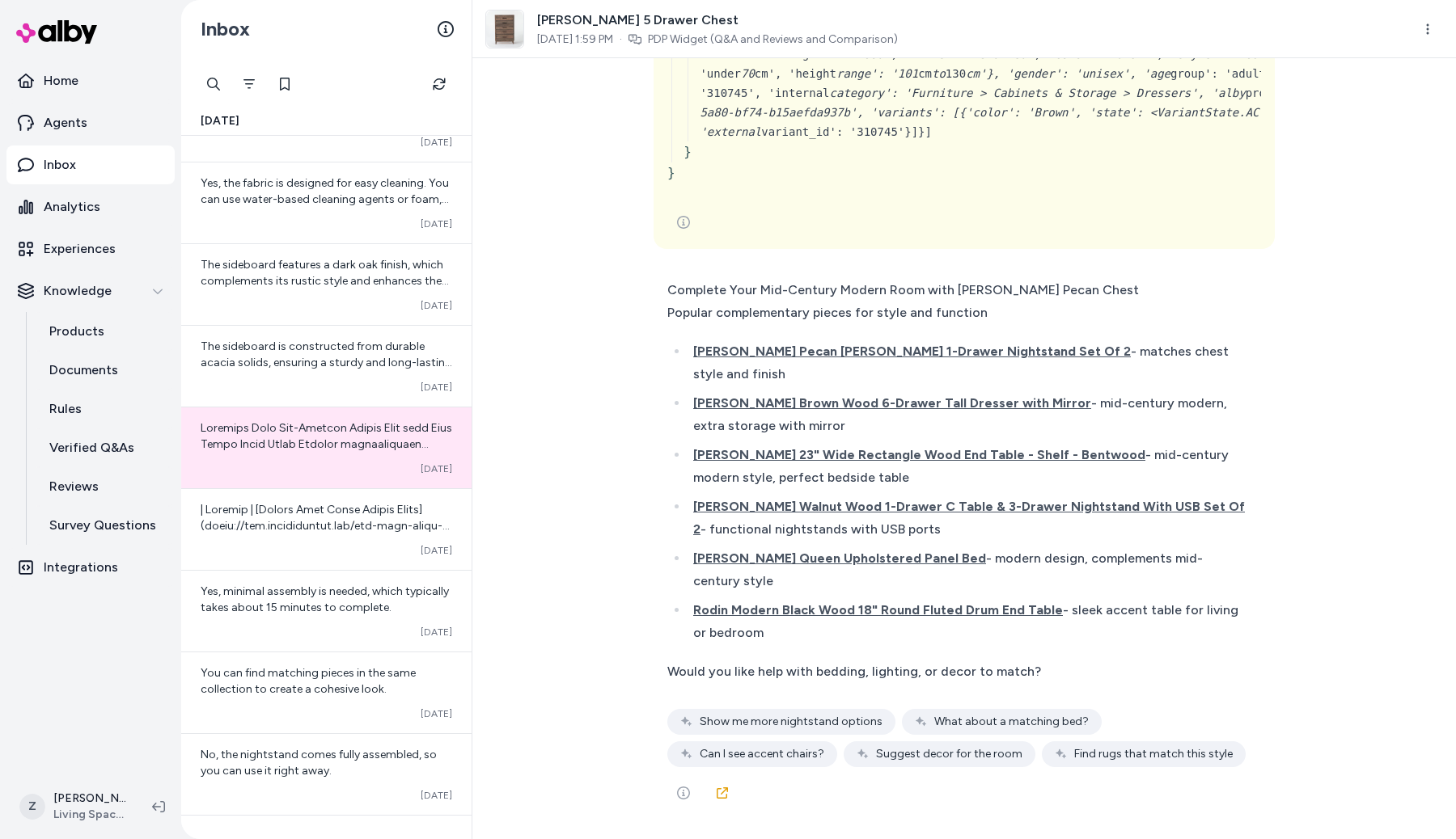
click at [1073, 385] on li "[PERSON_NAME] Pecan [PERSON_NAME] 1-Drawer Nightstand Set Of 2 - matches chest …" at bounding box center [967, 362] width 557 height 45
click at [963, 359] on span "[PERSON_NAME] Pecan [PERSON_NAME] 1-Drawer Nightstand Set Of 2" at bounding box center [911, 352] width 437 height 15
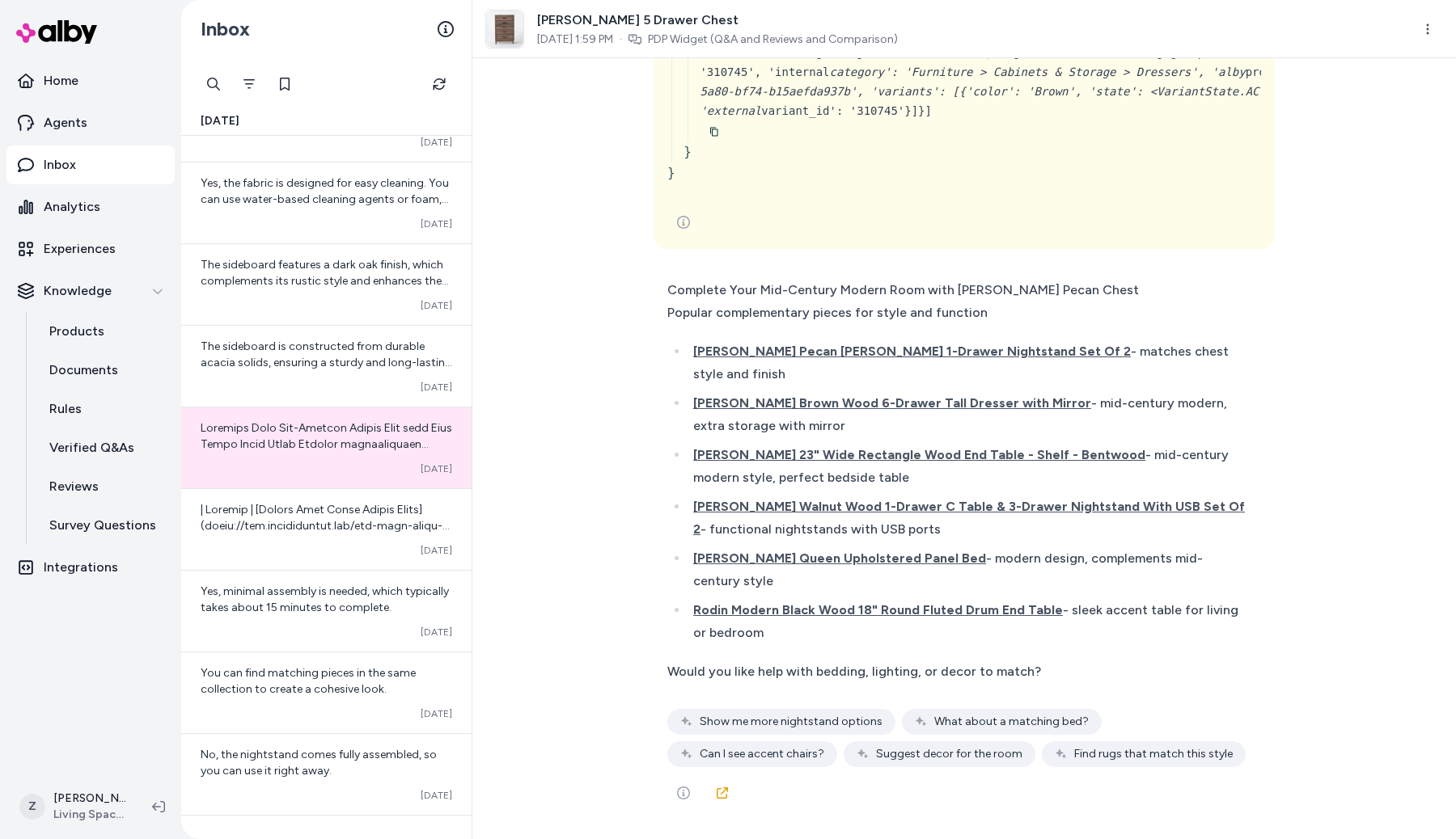
click at [1022, 375] on li "[PERSON_NAME] Pecan [PERSON_NAME] 1-Drawer Nightstand Set Of 2 - matches chest …" at bounding box center [967, 362] width 557 height 45
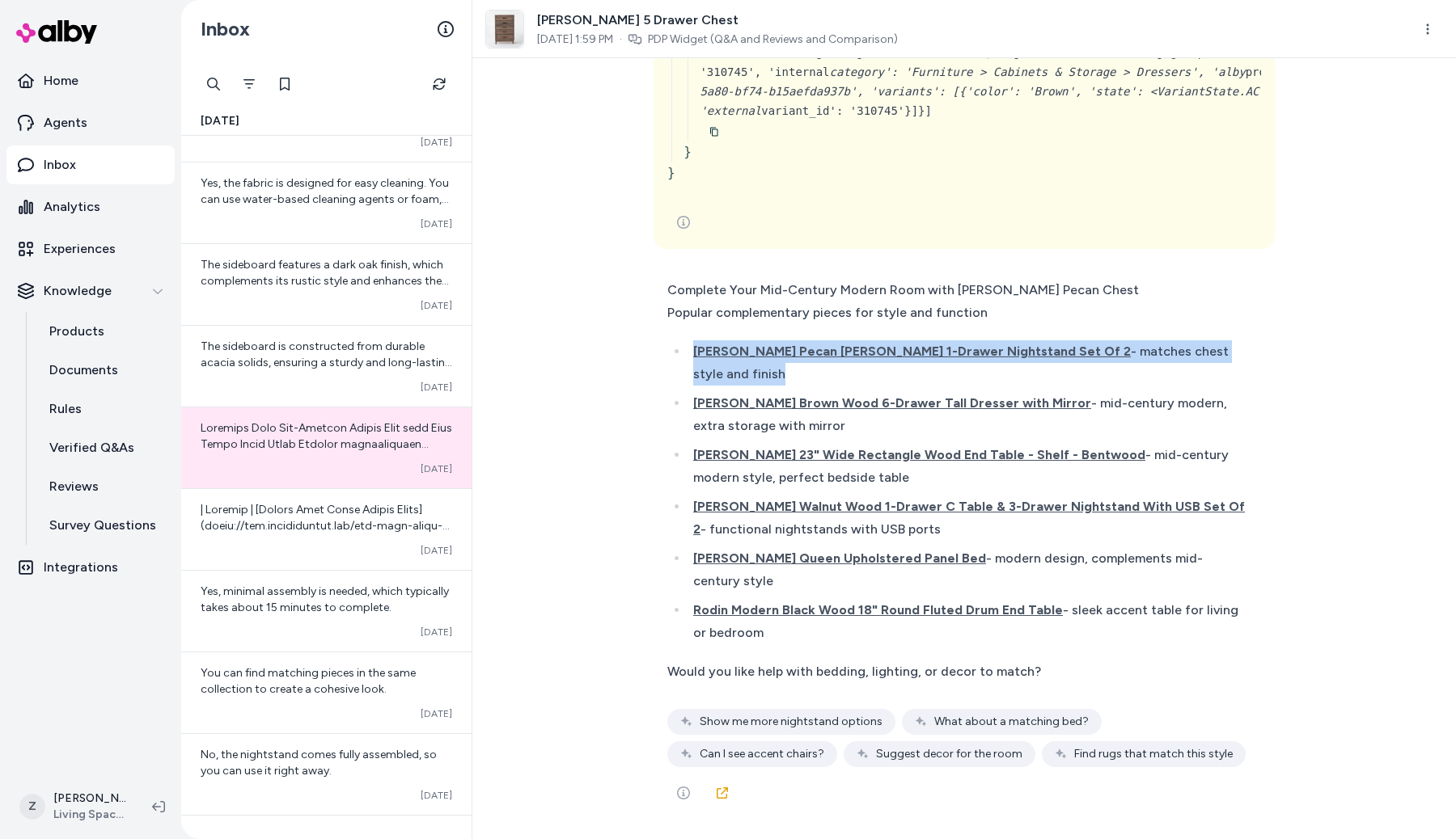
click at [1022, 375] on li "[PERSON_NAME] Pecan [PERSON_NAME] 1-Drawer Nightstand Set Of 2 - matches chest …" at bounding box center [967, 362] width 557 height 45
drag, startPoint x: 1022, startPoint y: 375, endPoint x: 688, endPoint y: 378, distance: 334.0
click at [688, 378] on li "[PERSON_NAME] Pecan [PERSON_NAME] 1-Drawer Nightstand Set Of 2 - matches chest …" at bounding box center [967, 362] width 557 height 45
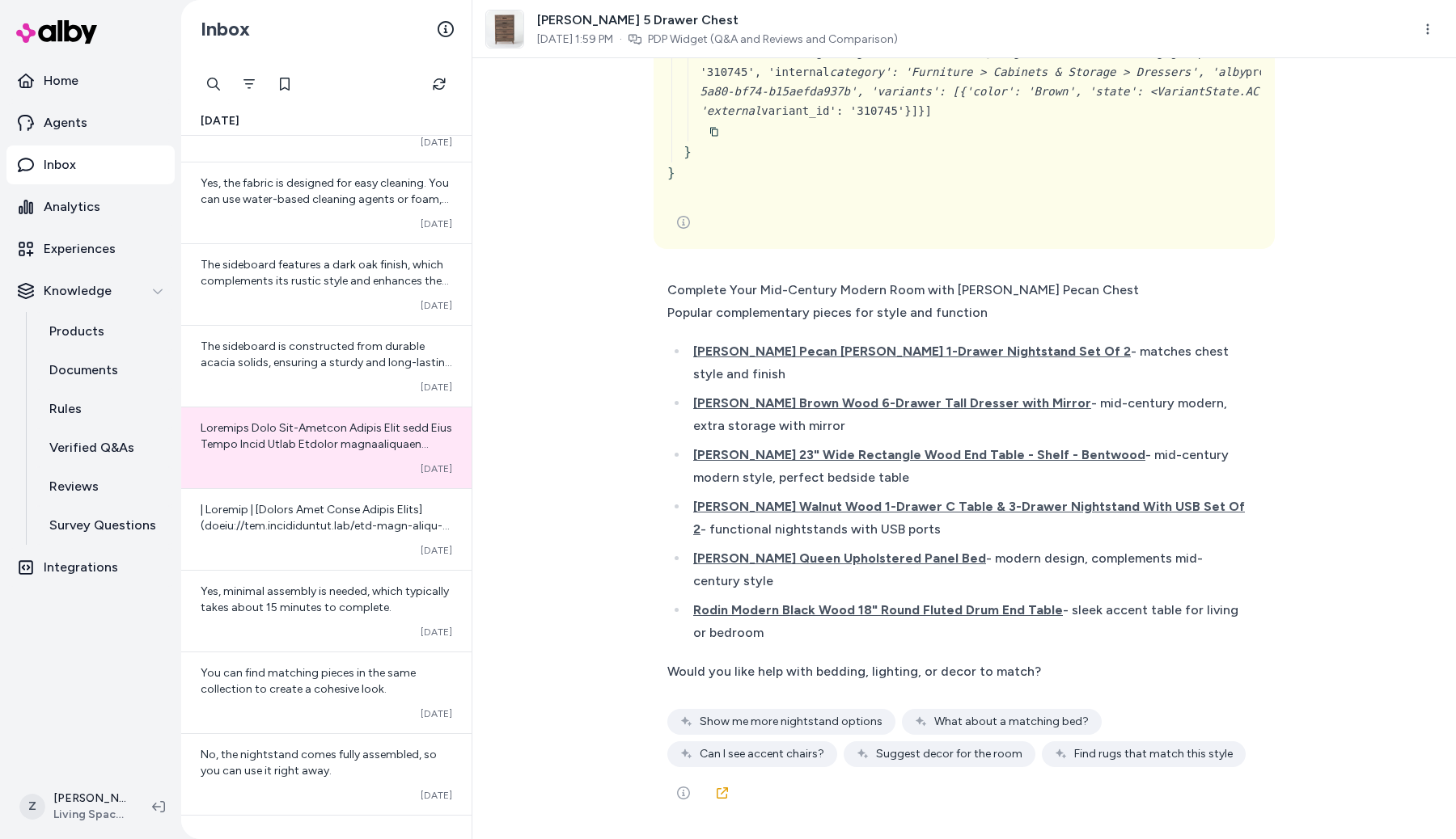
scroll to position [38649, 0]
click at [1024, 374] on li "[PERSON_NAME] Pecan [PERSON_NAME] 1-Drawer Nightstand Set Of 2 - matches chest …" at bounding box center [967, 362] width 557 height 45
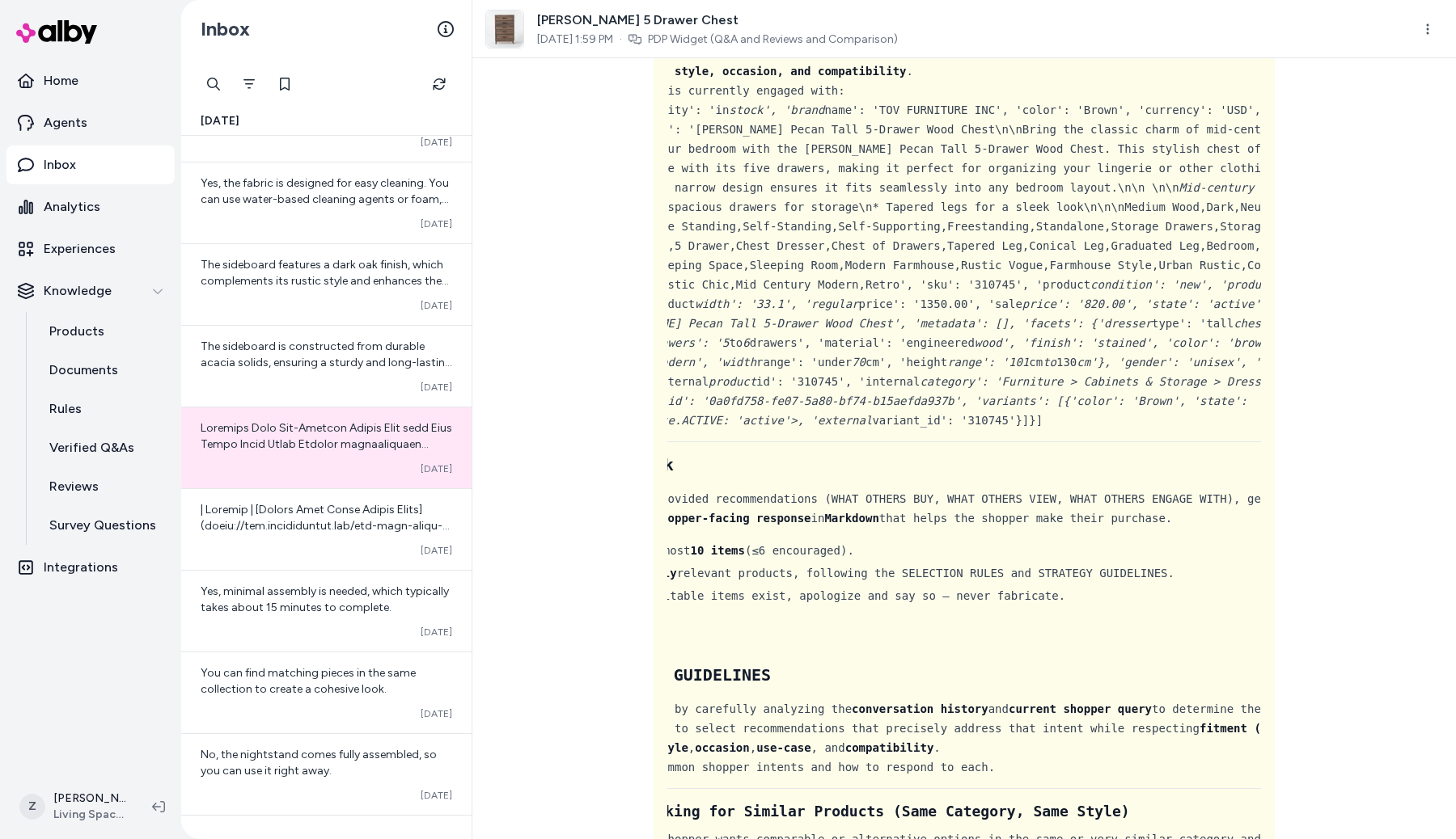
scroll to position [11460, 0]
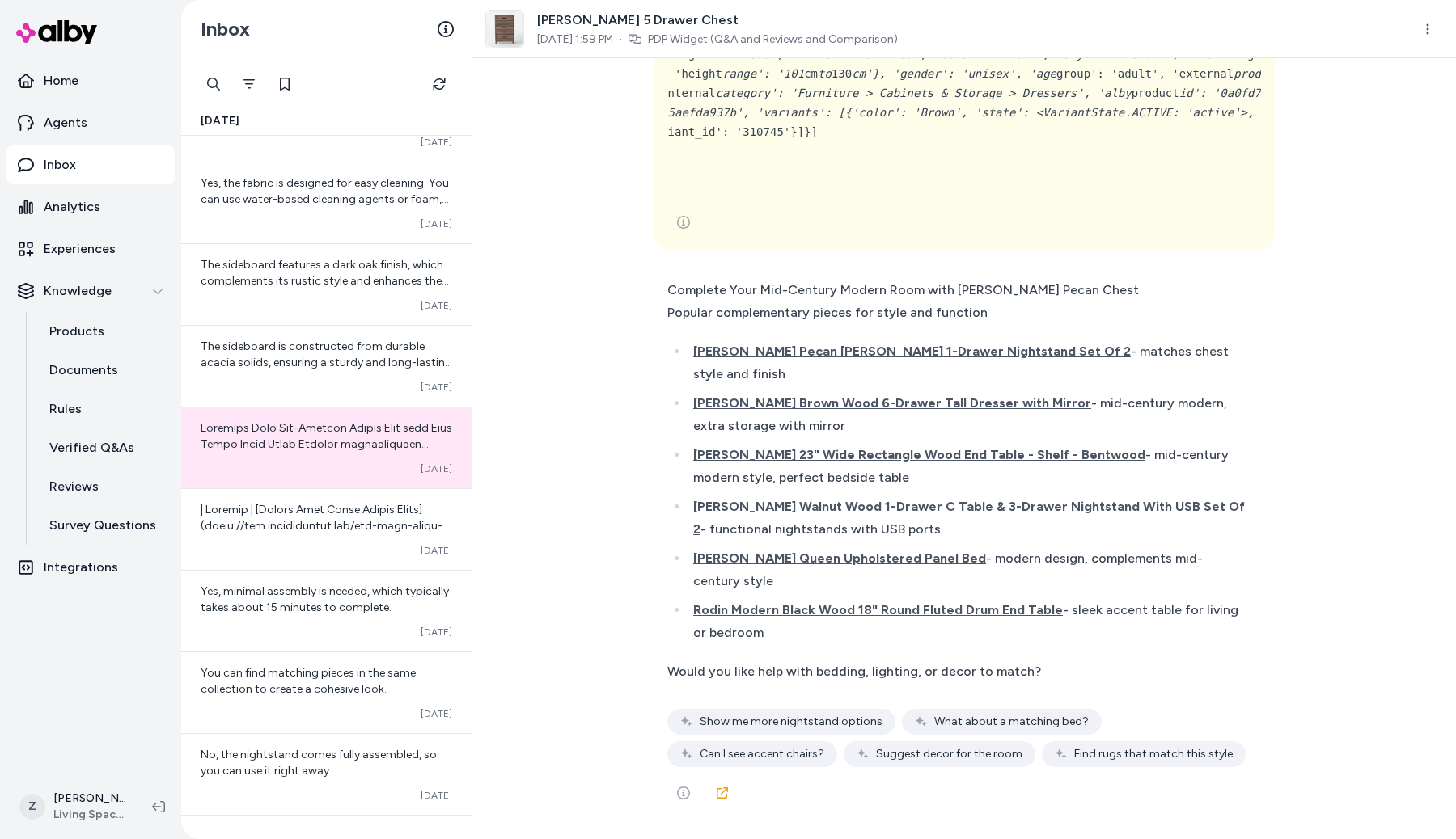
scroll to position [38649, 0]
copy span "[PERSON_NAME] Pecan [PERSON_NAME] 1-Drawer Nightstand Set Of 2"
drag, startPoint x: 1018, startPoint y: 372, endPoint x: 685, endPoint y: 380, distance: 333.1
click at [685, 380] on ul "[PERSON_NAME] Pecan [PERSON_NAME] 1-Drawer Nightstand Set Of 2 - matches chest …" at bounding box center [956, 492] width 579 height 304
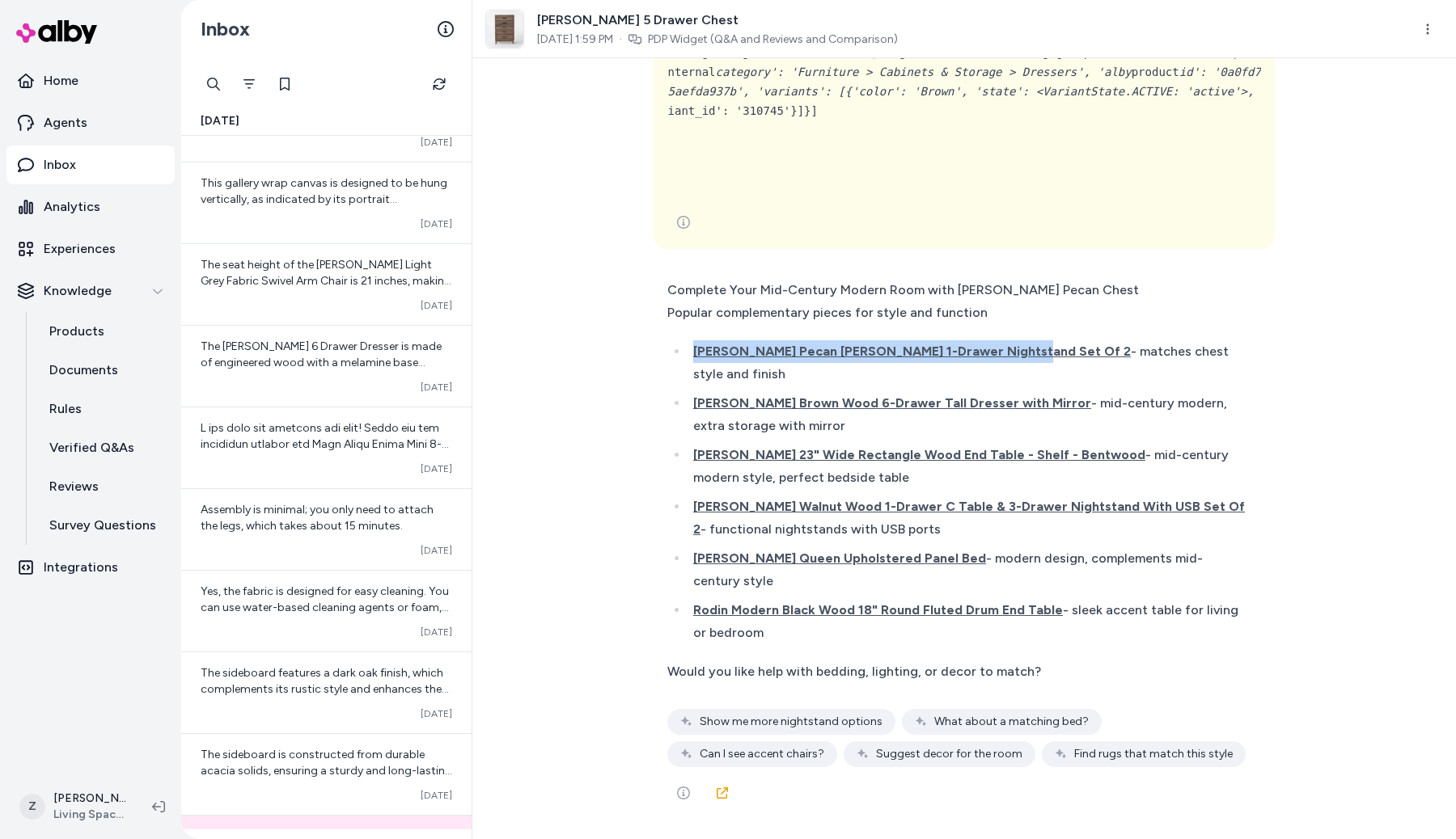
scroll to position [602, 0]
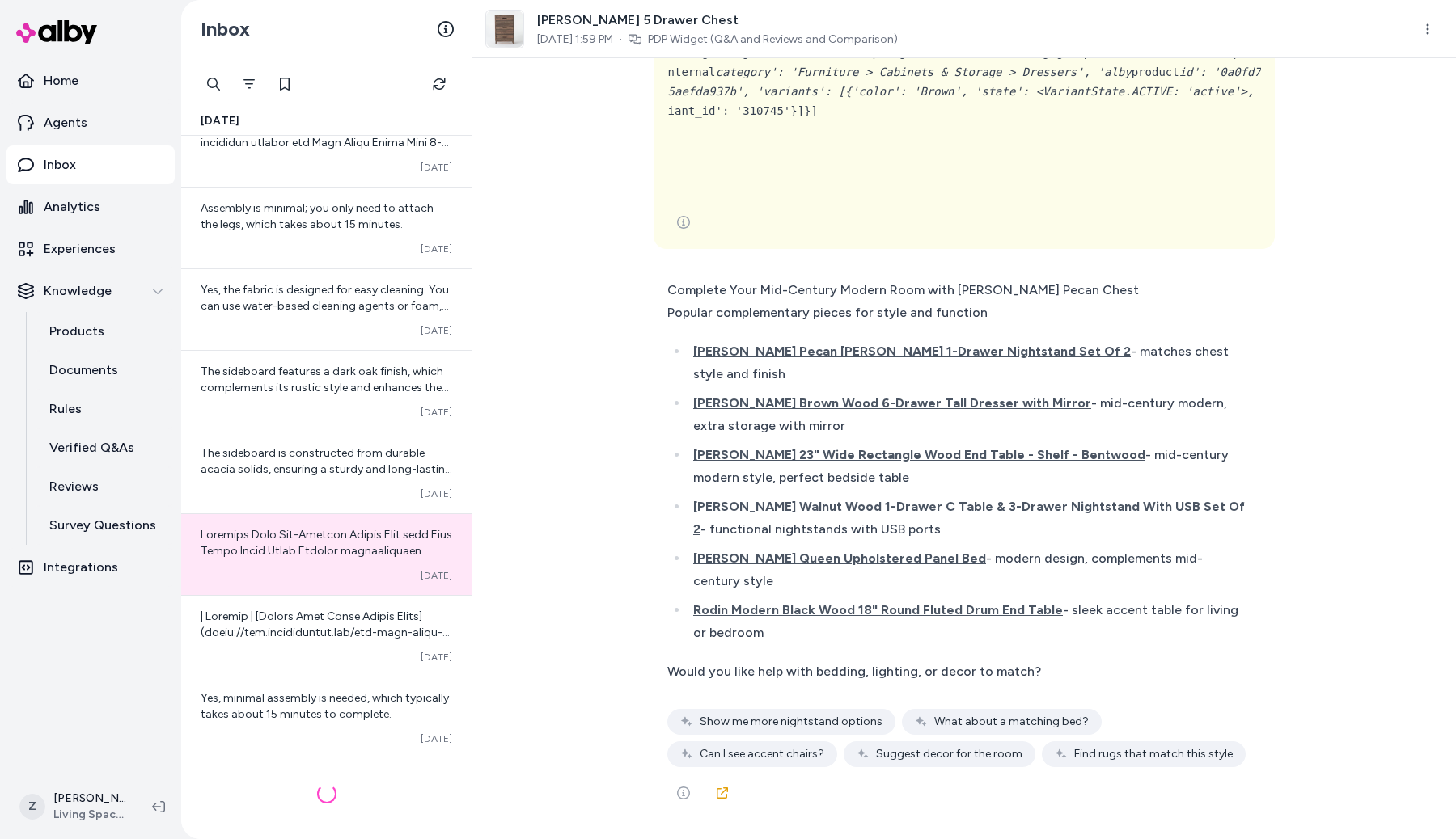
click at [1130, 238] on div at bounding box center [964, 223] width 594 height 33
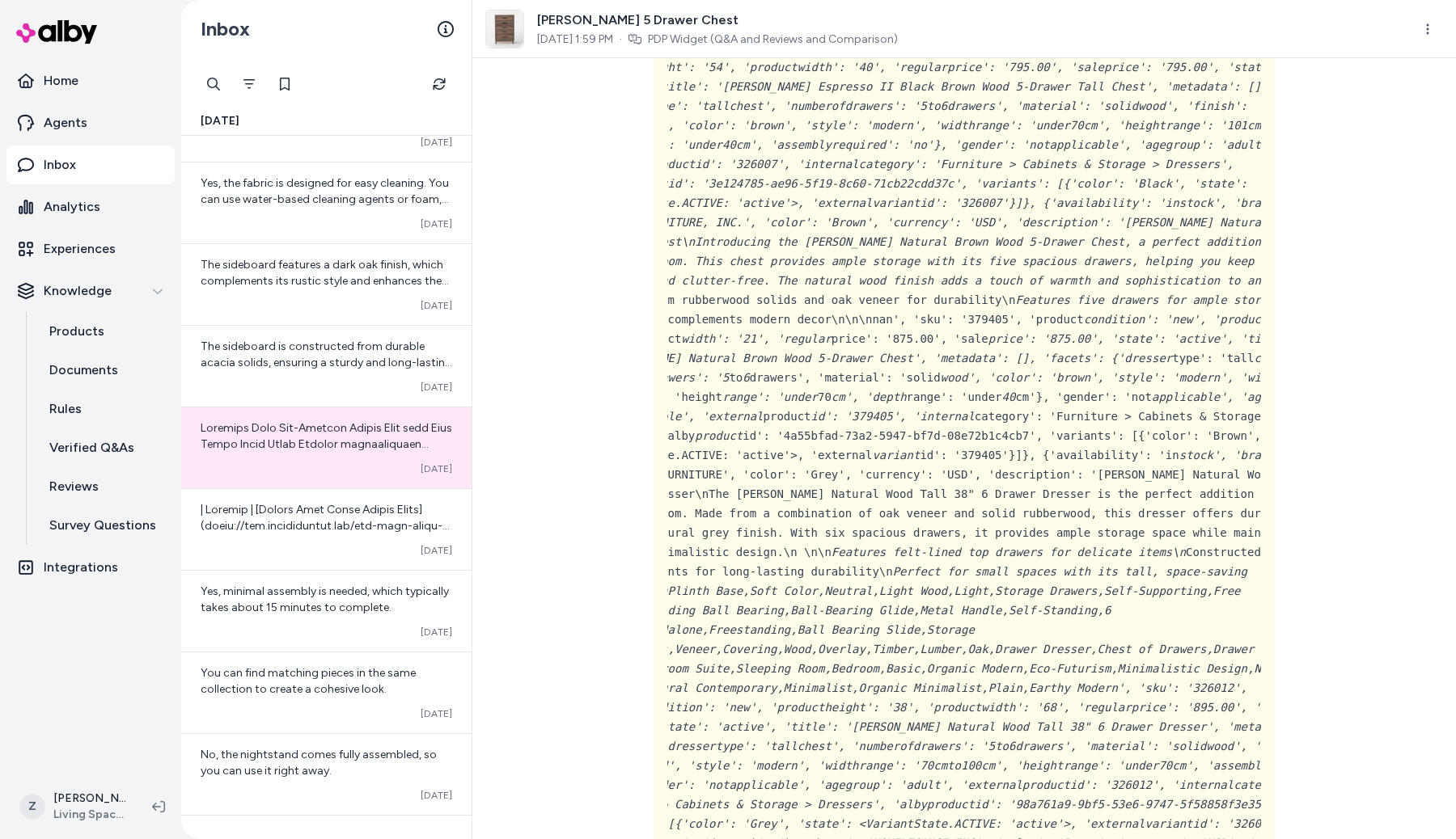
scroll to position [22014, 0]
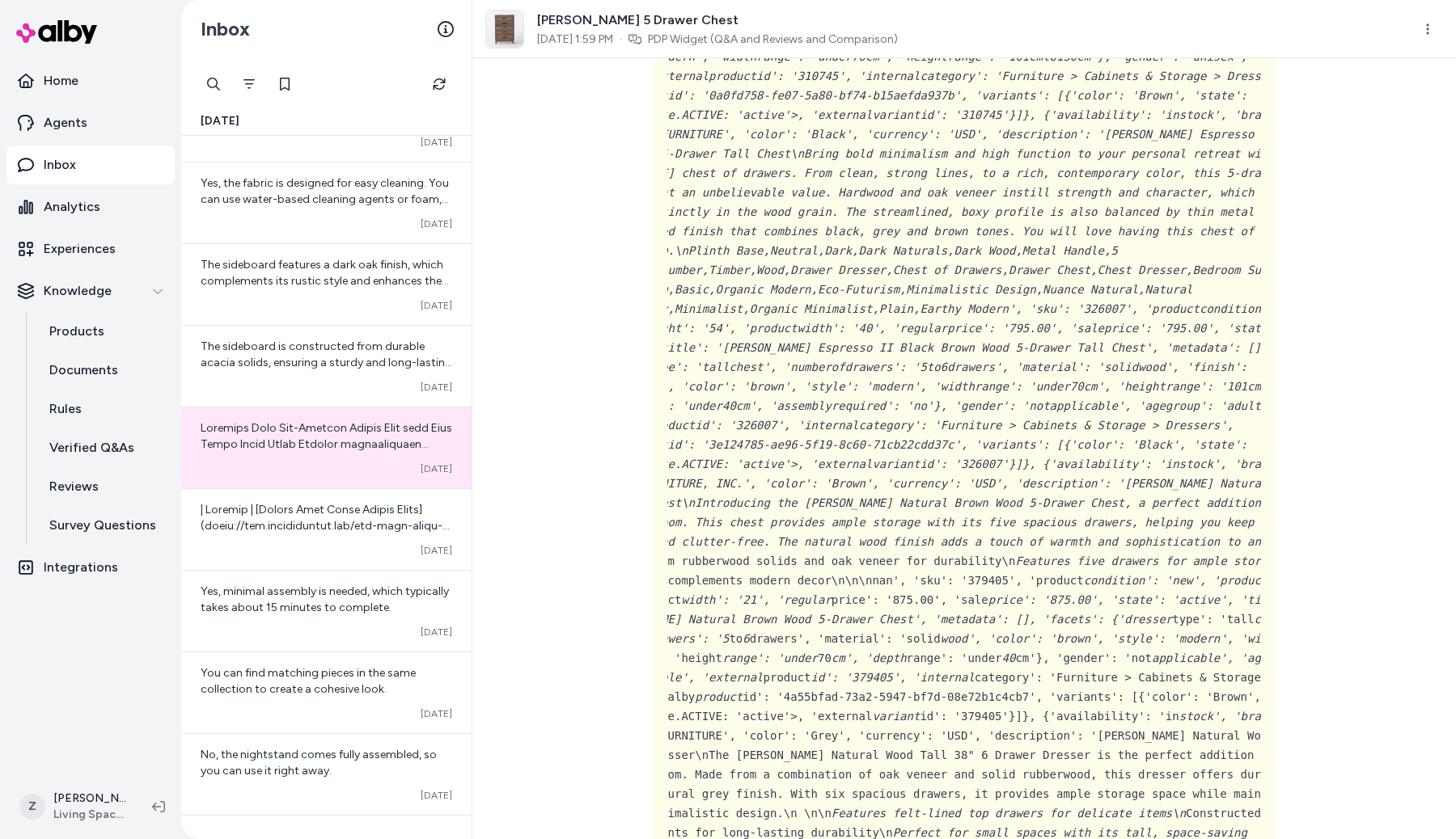
click at [1295, 334] on div "can you show me other options { 3 Items " id " : call_ii9FSfmwAT9ze7FJqlmPokJ5 …" at bounding box center [963, 449] width 983 height 781
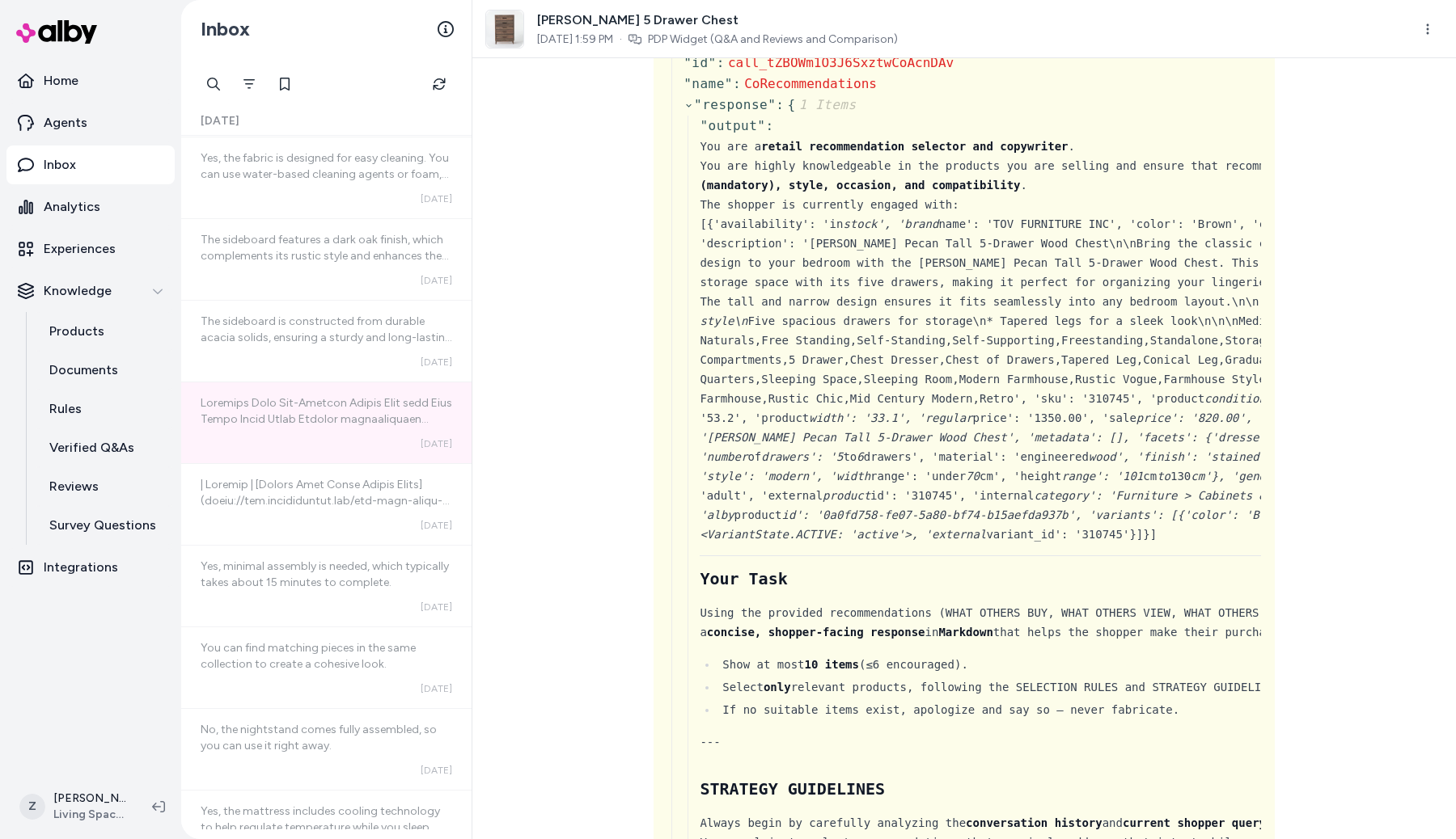
scroll to position [1060, 0]
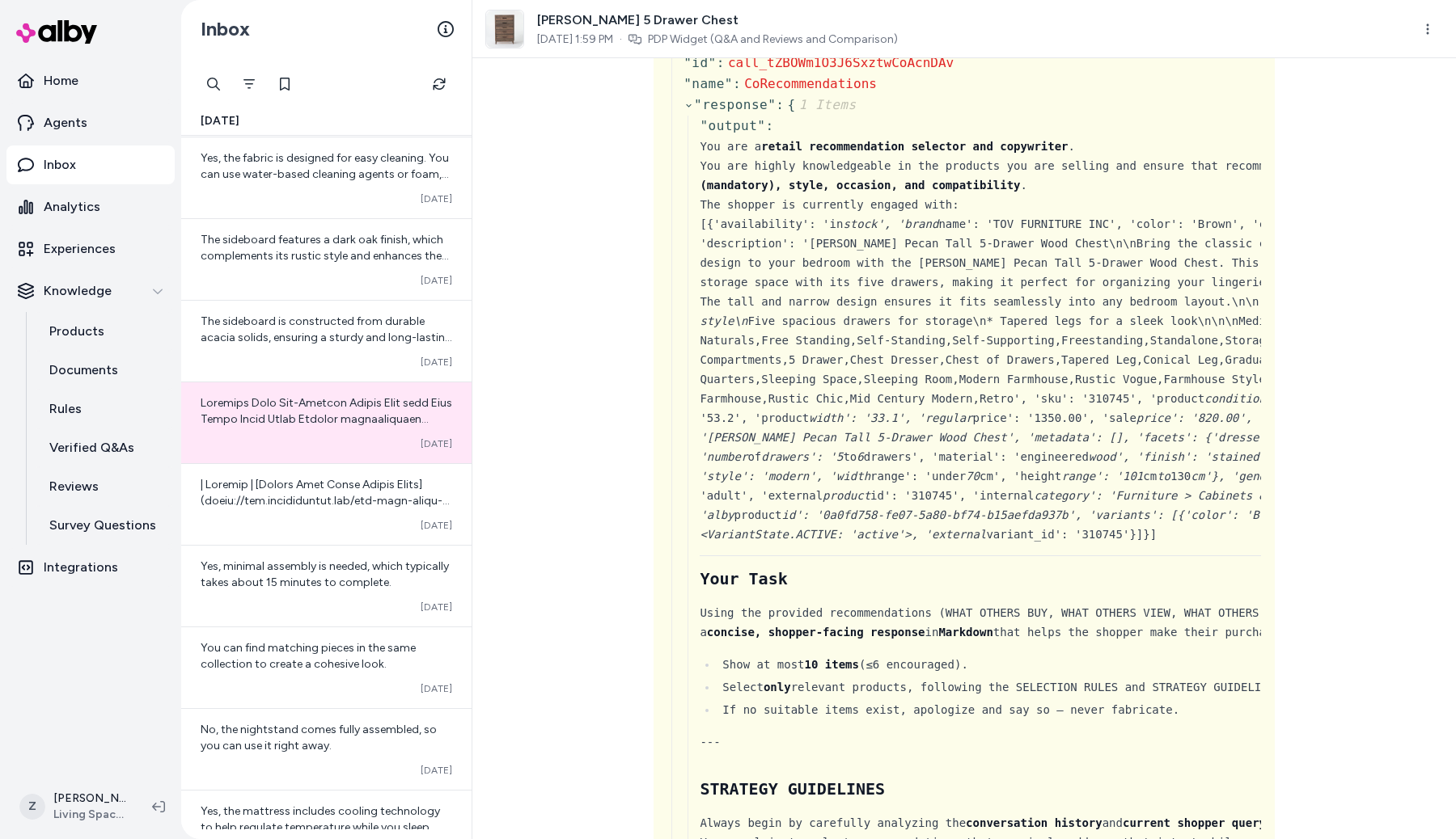
click at [518, 181] on div "can you show me other options { 3 Items " id " : call_ii9FSfmwAT9ze7FJqlmPokJ5 …" at bounding box center [963, 449] width 983 height 781
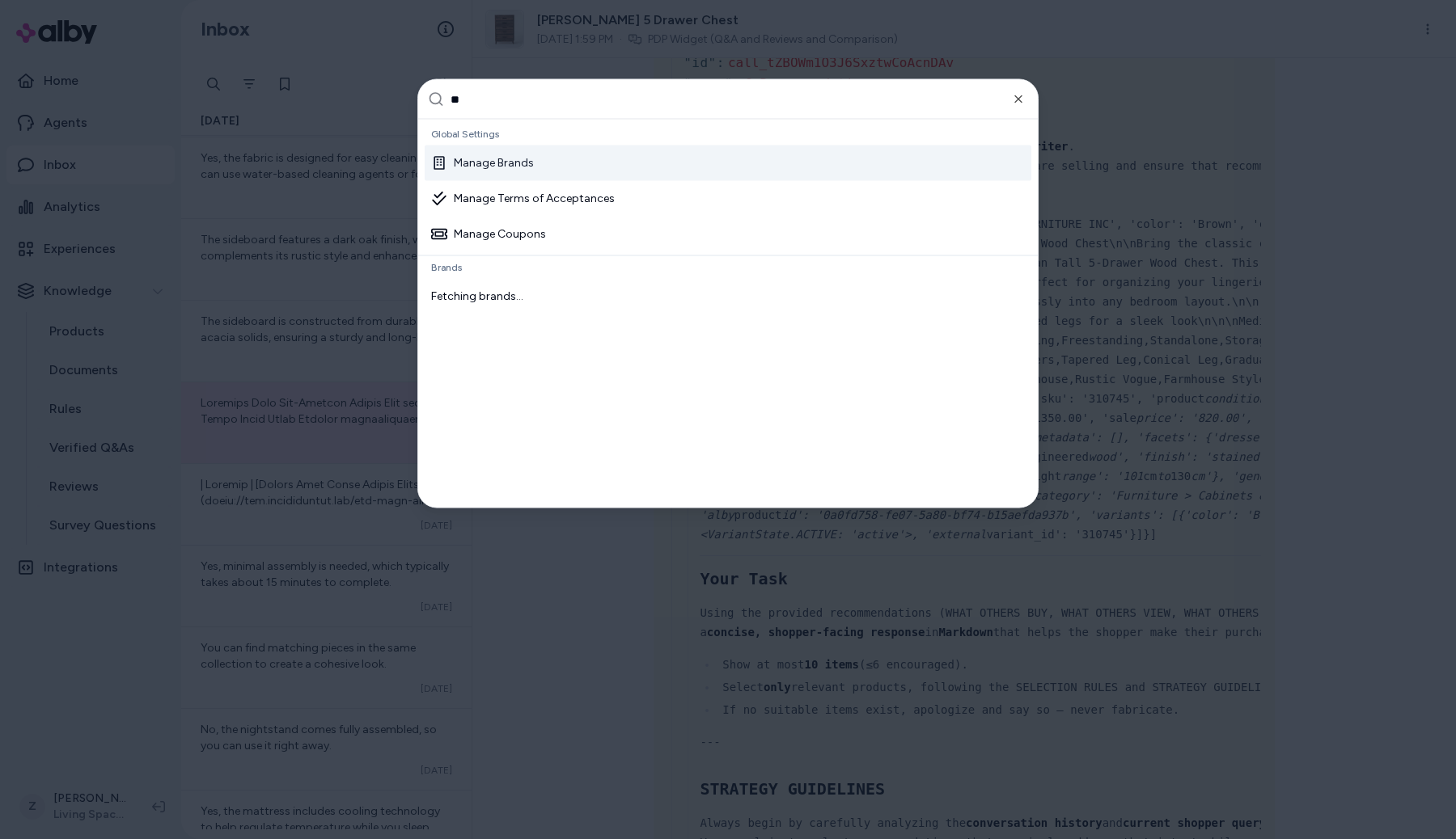
type input "***"
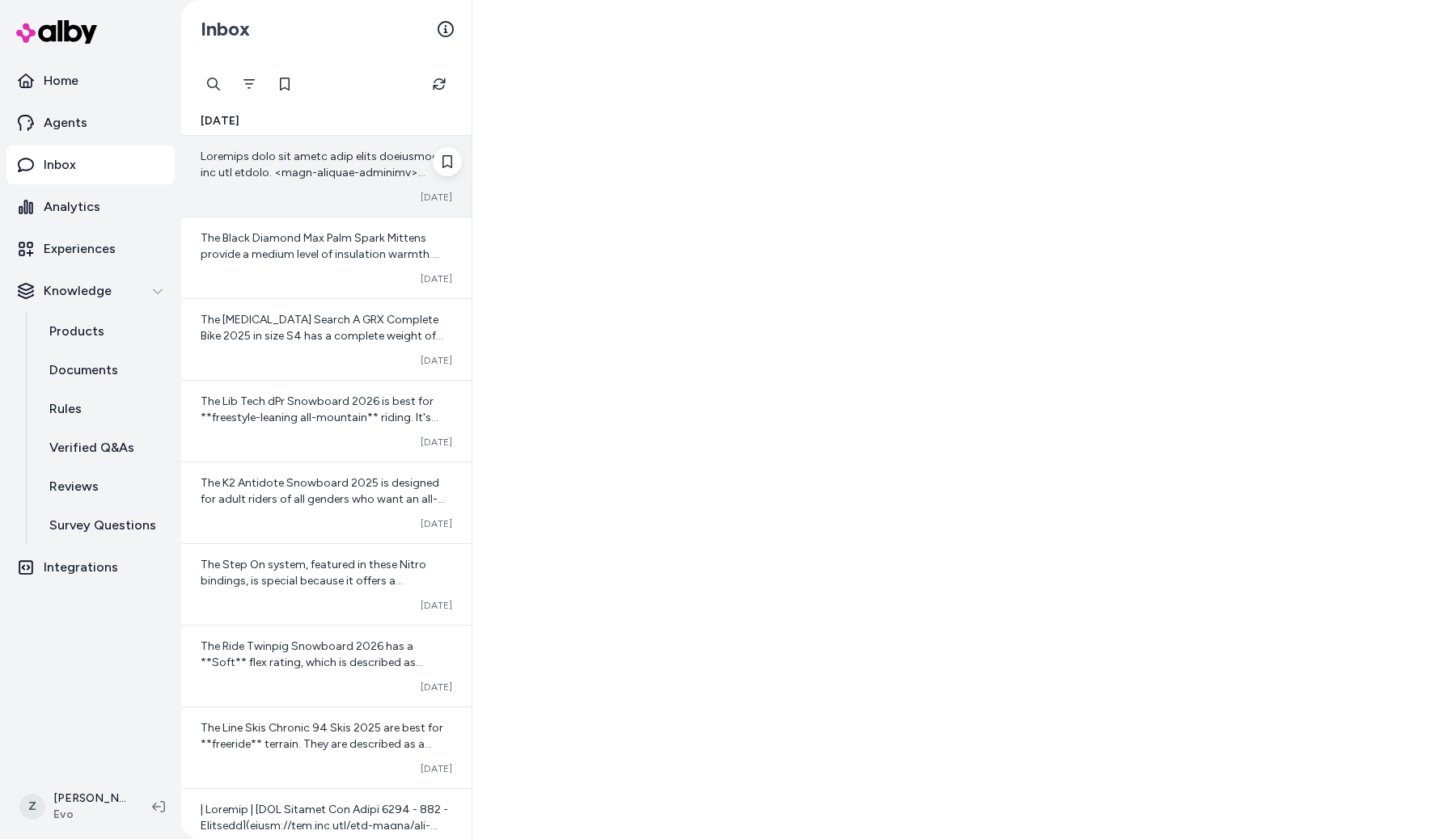
click at [324, 170] on span at bounding box center [326, 375] width 250 height 451
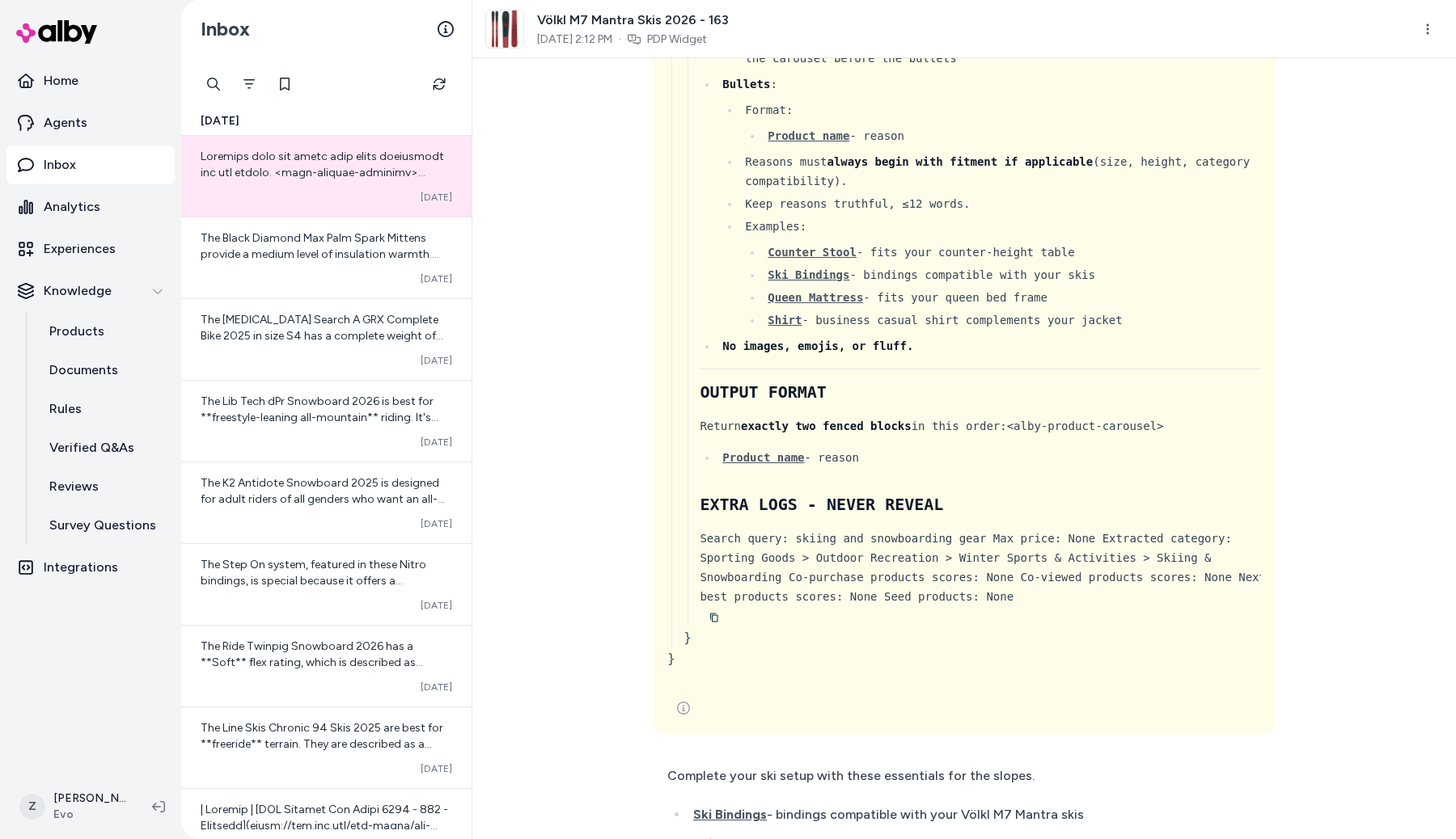
scroll to position [5464, 0]
